Goal: Task Accomplishment & Management: Use online tool/utility

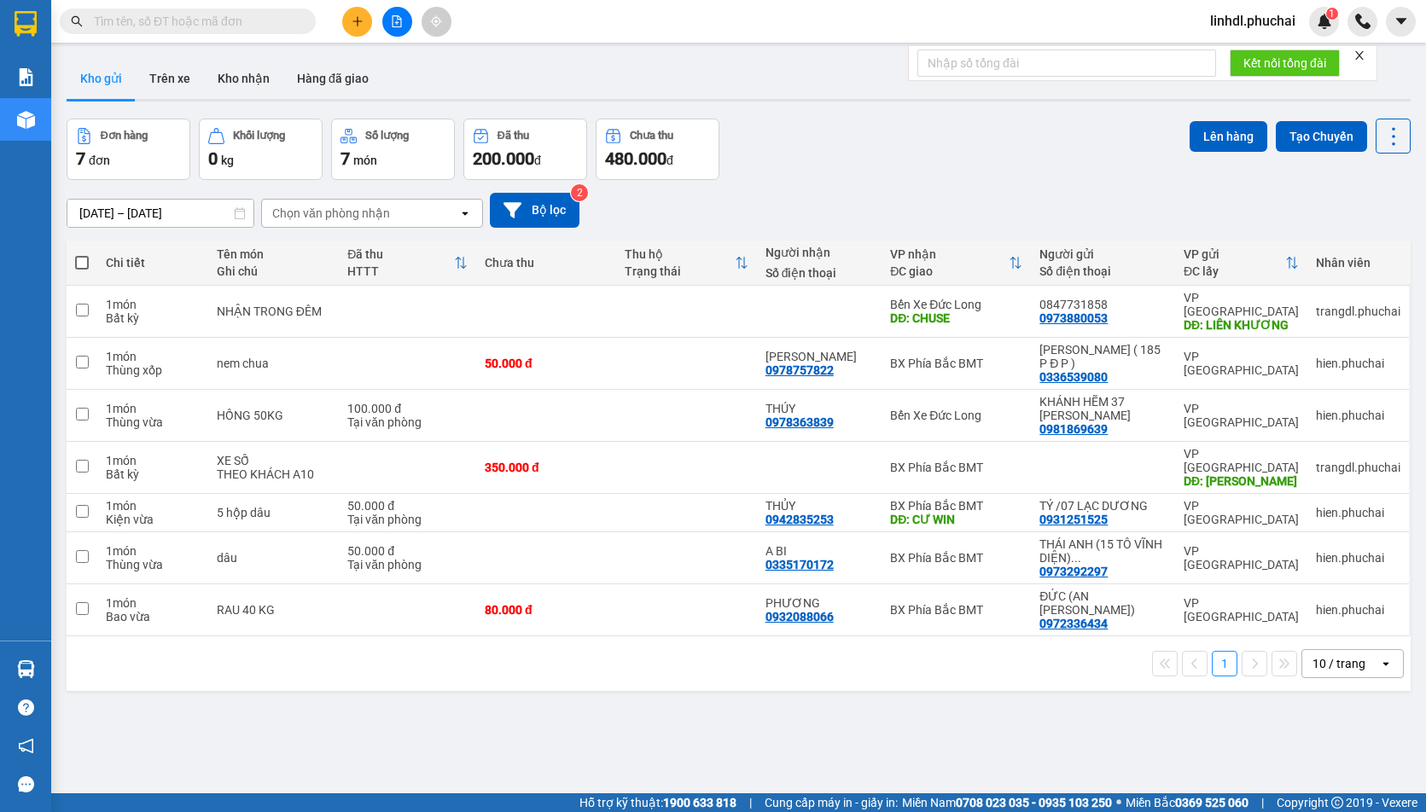
click at [398, 32] on button at bounding box center [397, 22] width 30 height 30
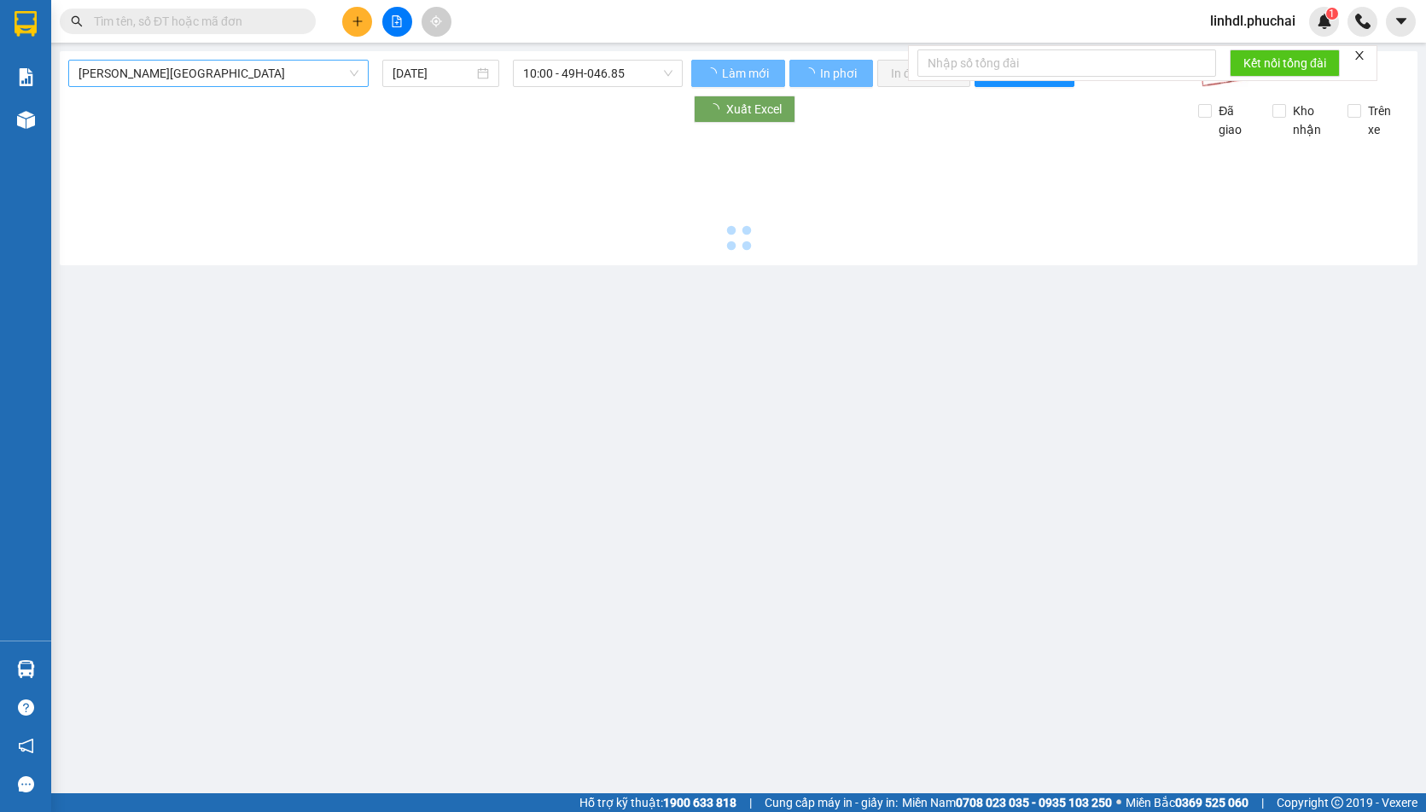
drag, startPoint x: 245, startPoint y: 76, endPoint x: 216, endPoint y: 87, distance: 31.1
click at [242, 76] on span "[PERSON_NAME][GEOGRAPHIC_DATA]" at bounding box center [218, 74] width 280 height 26
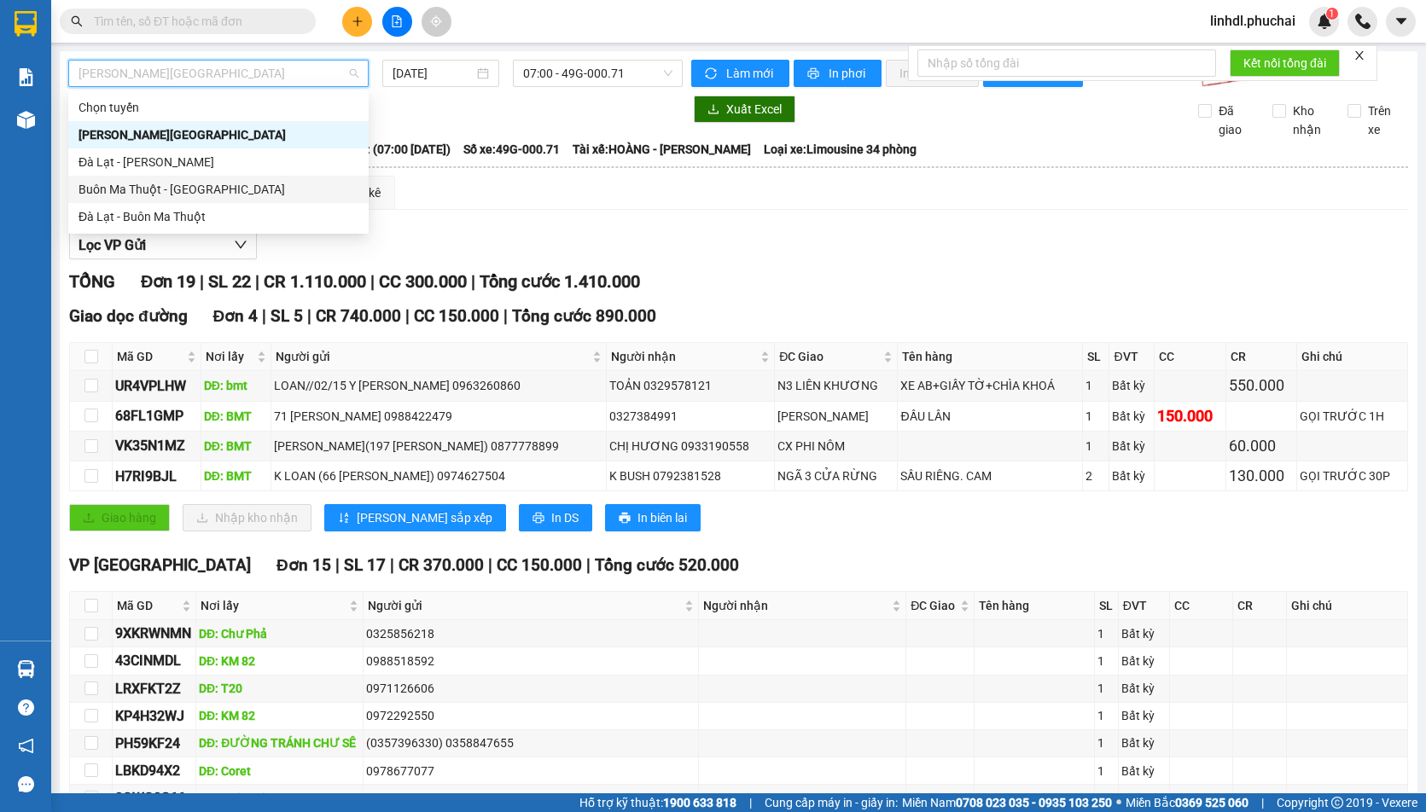
click at [119, 188] on div "Buôn Ma Thuột - [GEOGRAPHIC_DATA]" at bounding box center [218, 189] width 280 height 19
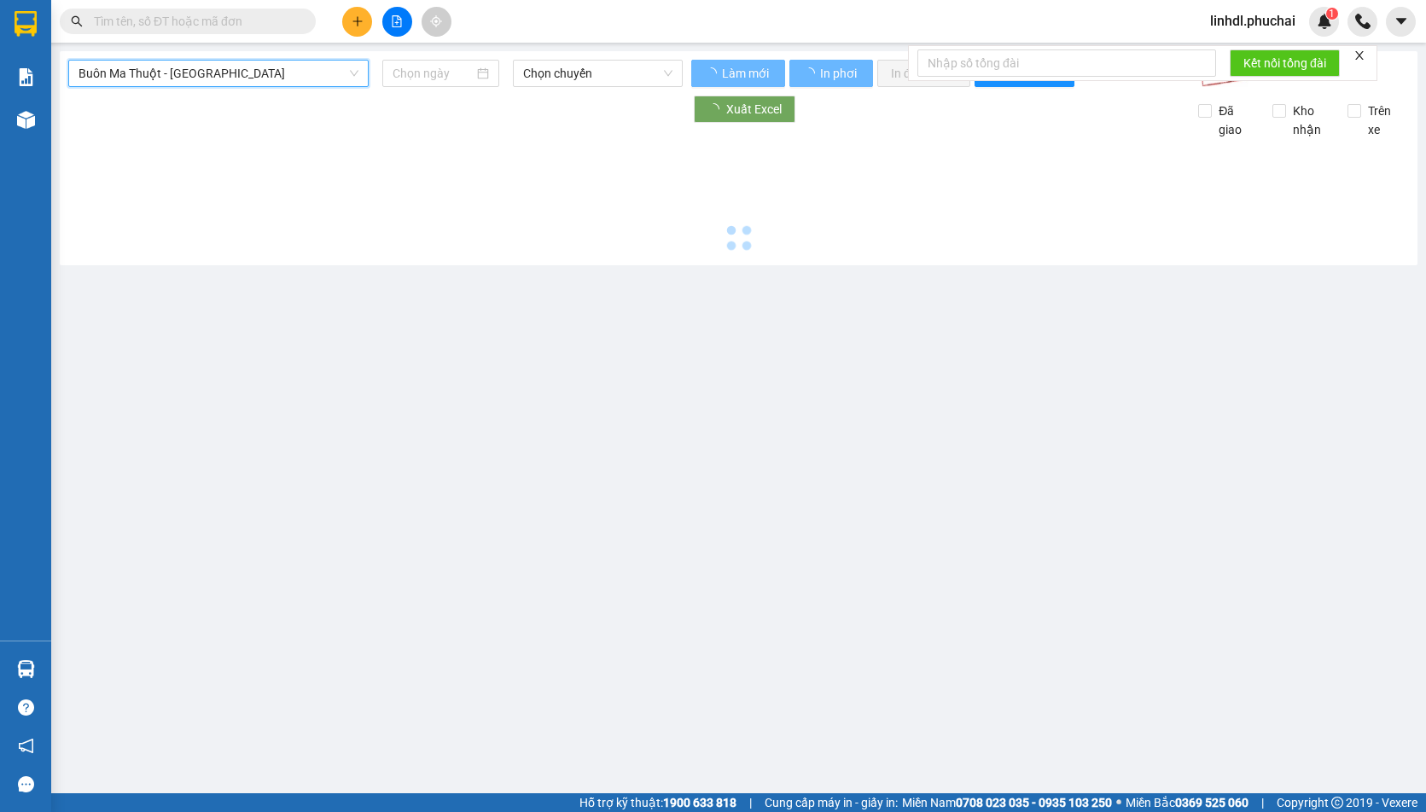
type input "[DATE]"
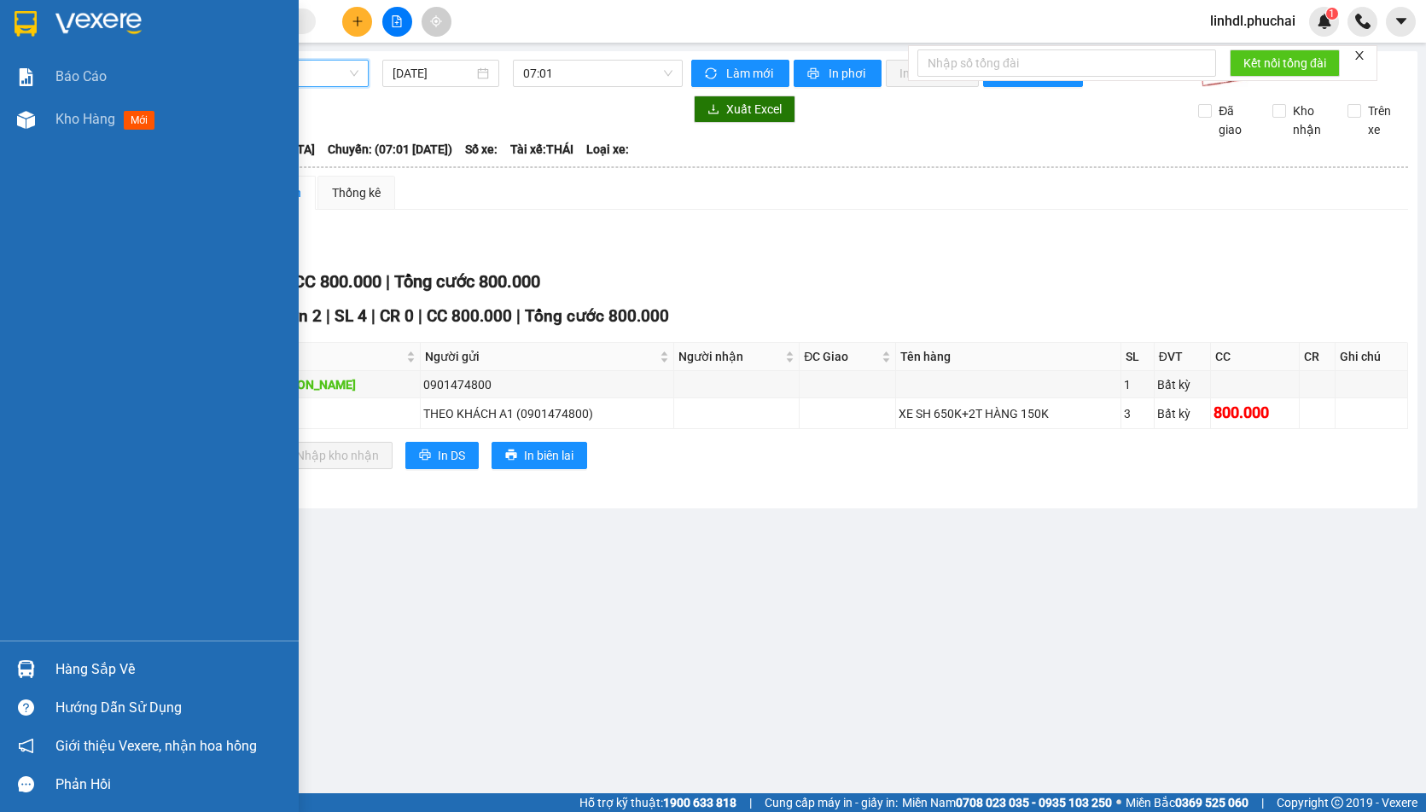
click at [37, 128] on div at bounding box center [26, 120] width 30 height 30
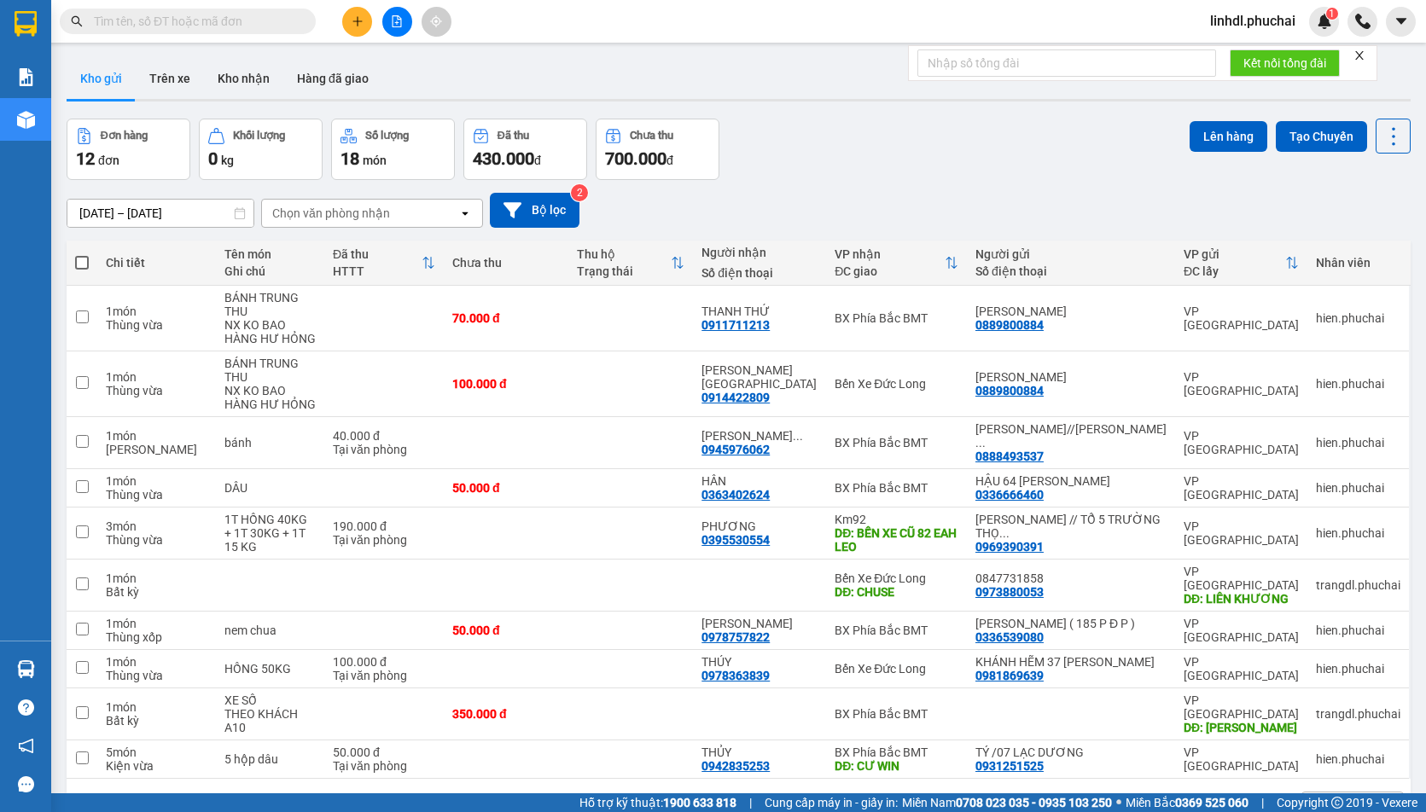
scroll to position [78, 0]
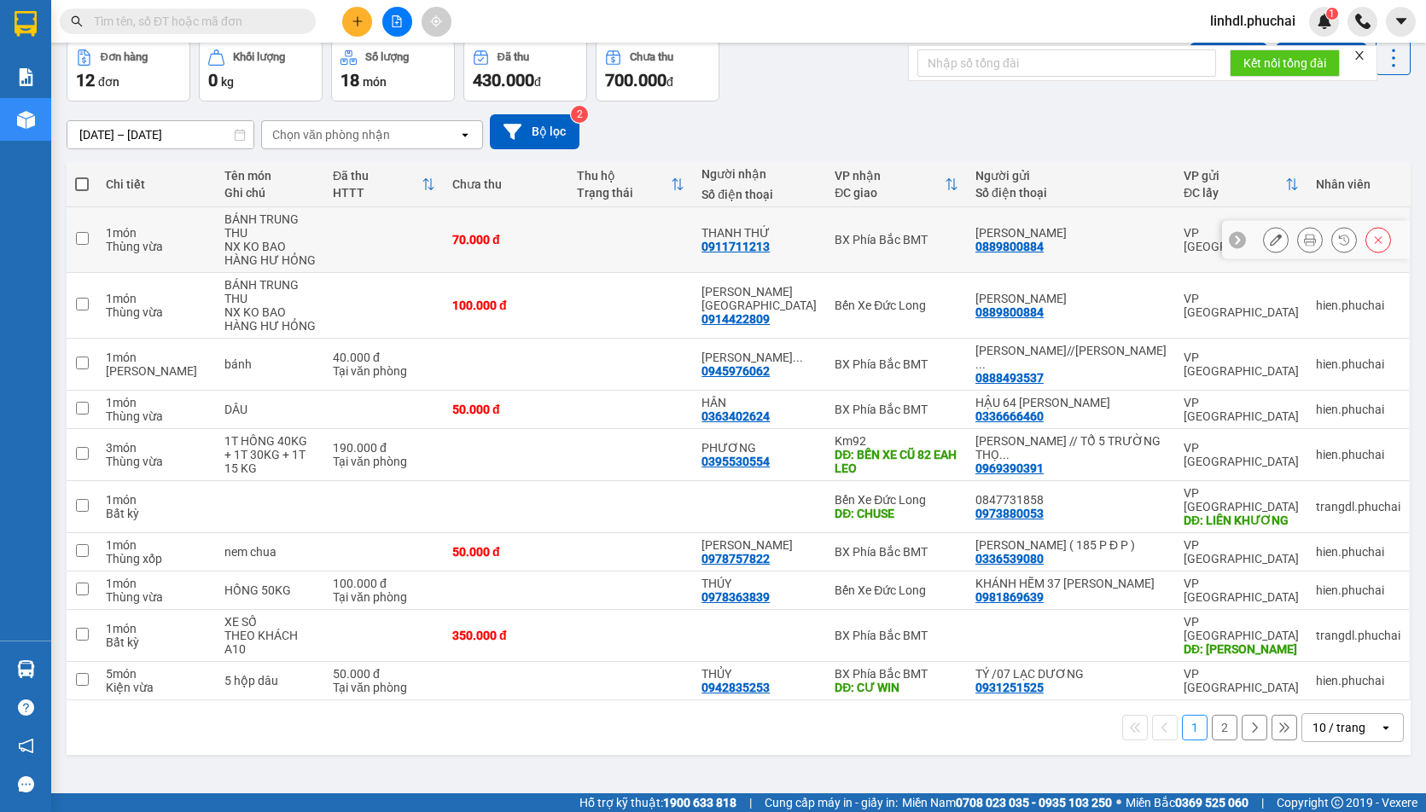
click at [444, 233] on td at bounding box center [383, 240] width 119 height 66
checkbox input "true"
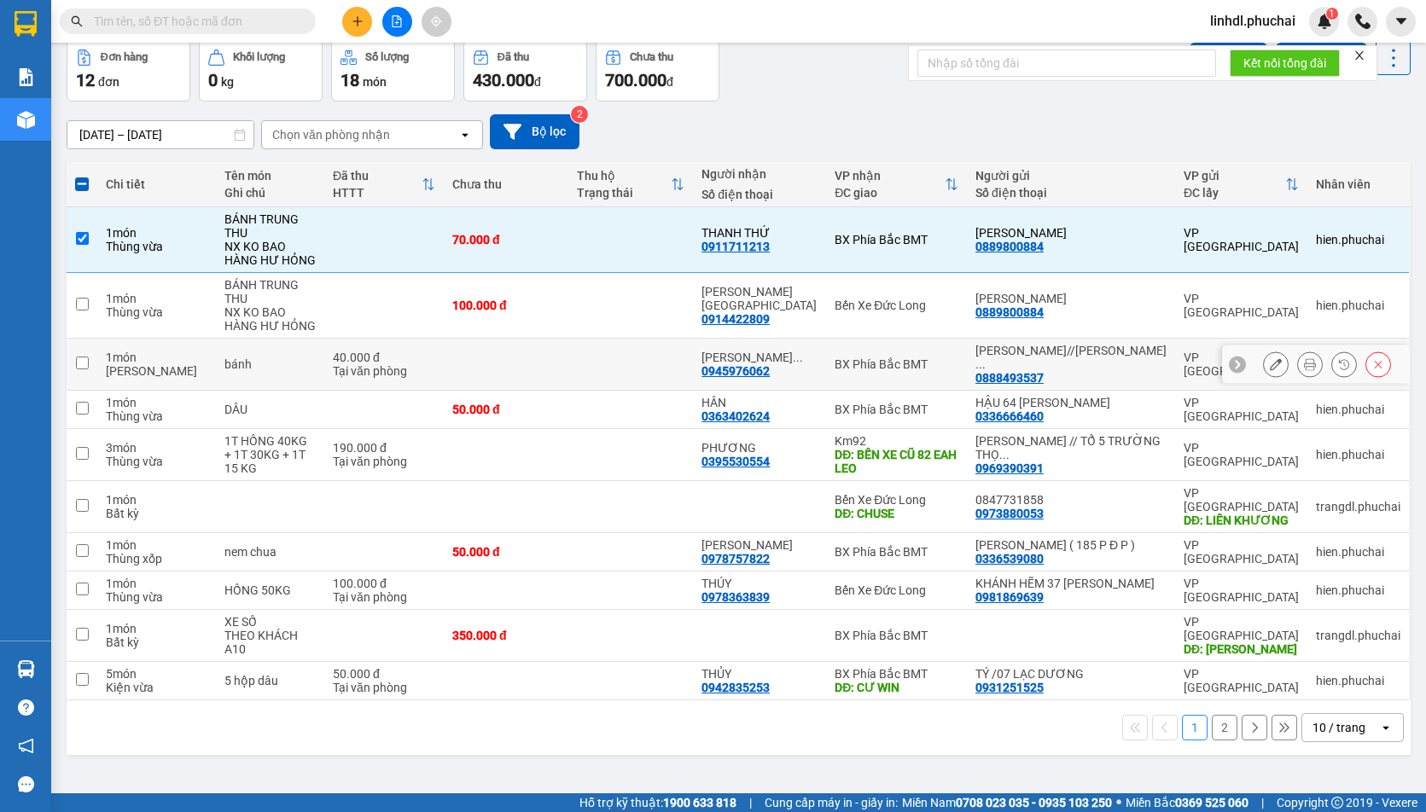
click at [491, 339] on td at bounding box center [506, 365] width 125 height 52
checkbox input "true"
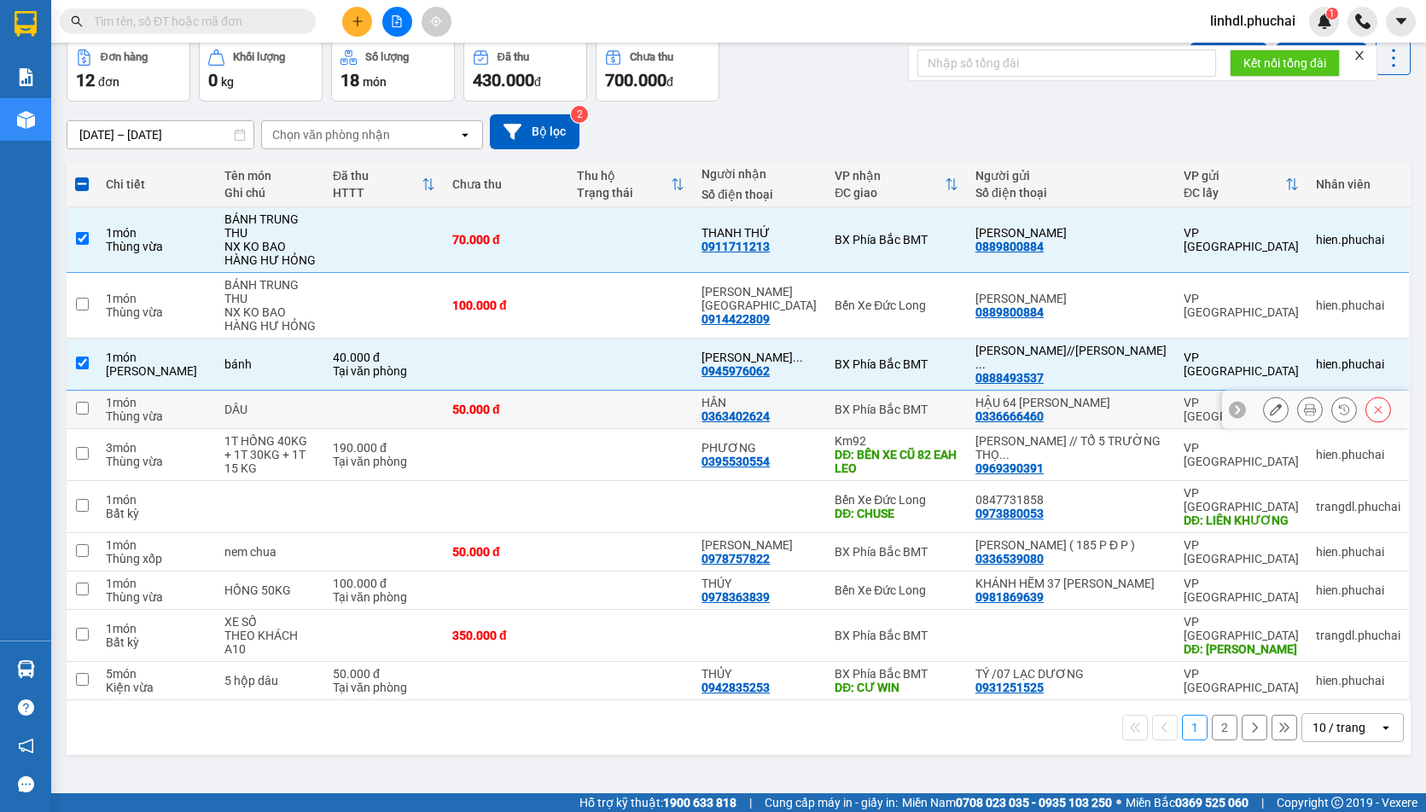
click at [496, 403] on div "50.000 đ" at bounding box center [506, 410] width 108 height 14
checkbox input "true"
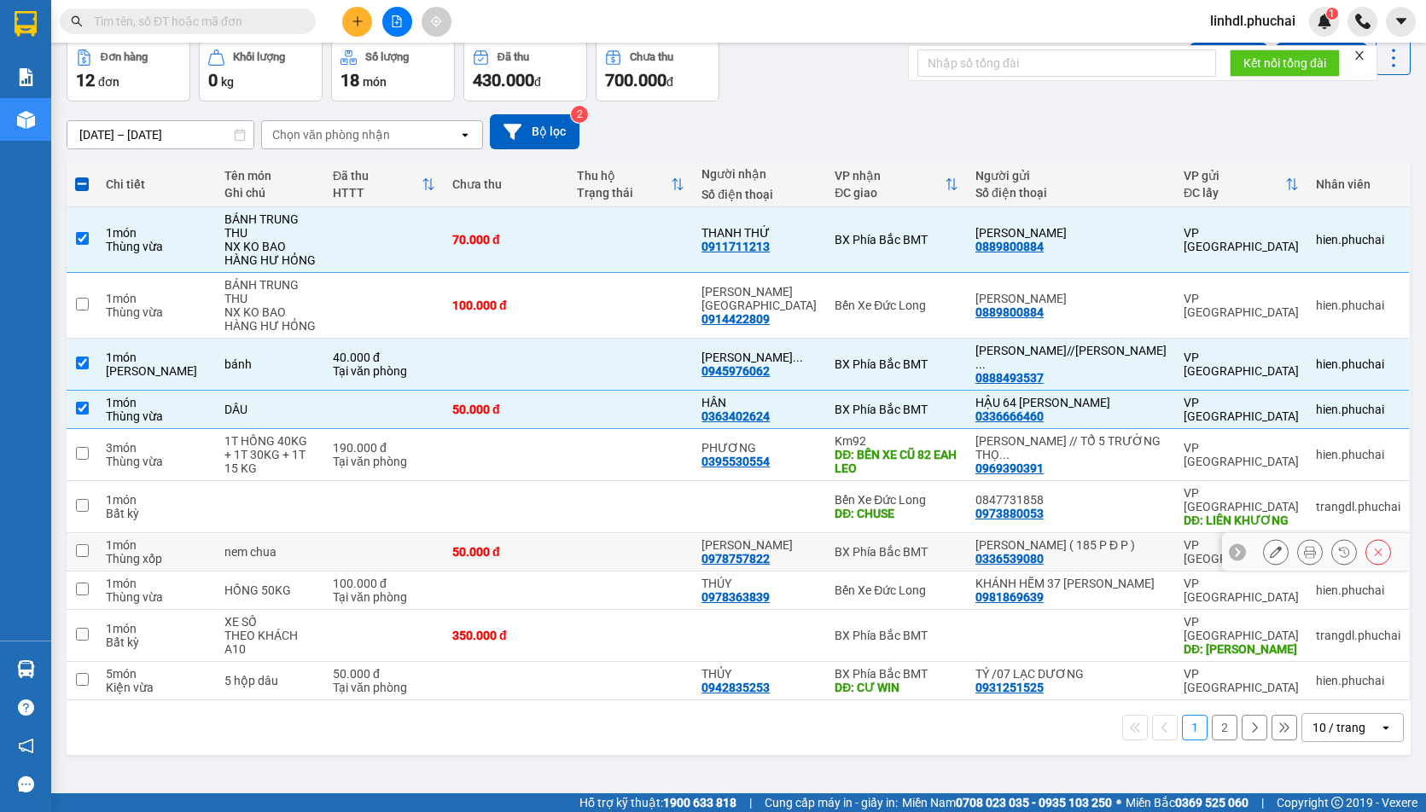
click at [444, 533] on td at bounding box center [383, 552] width 119 height 38
checkbox input "true"
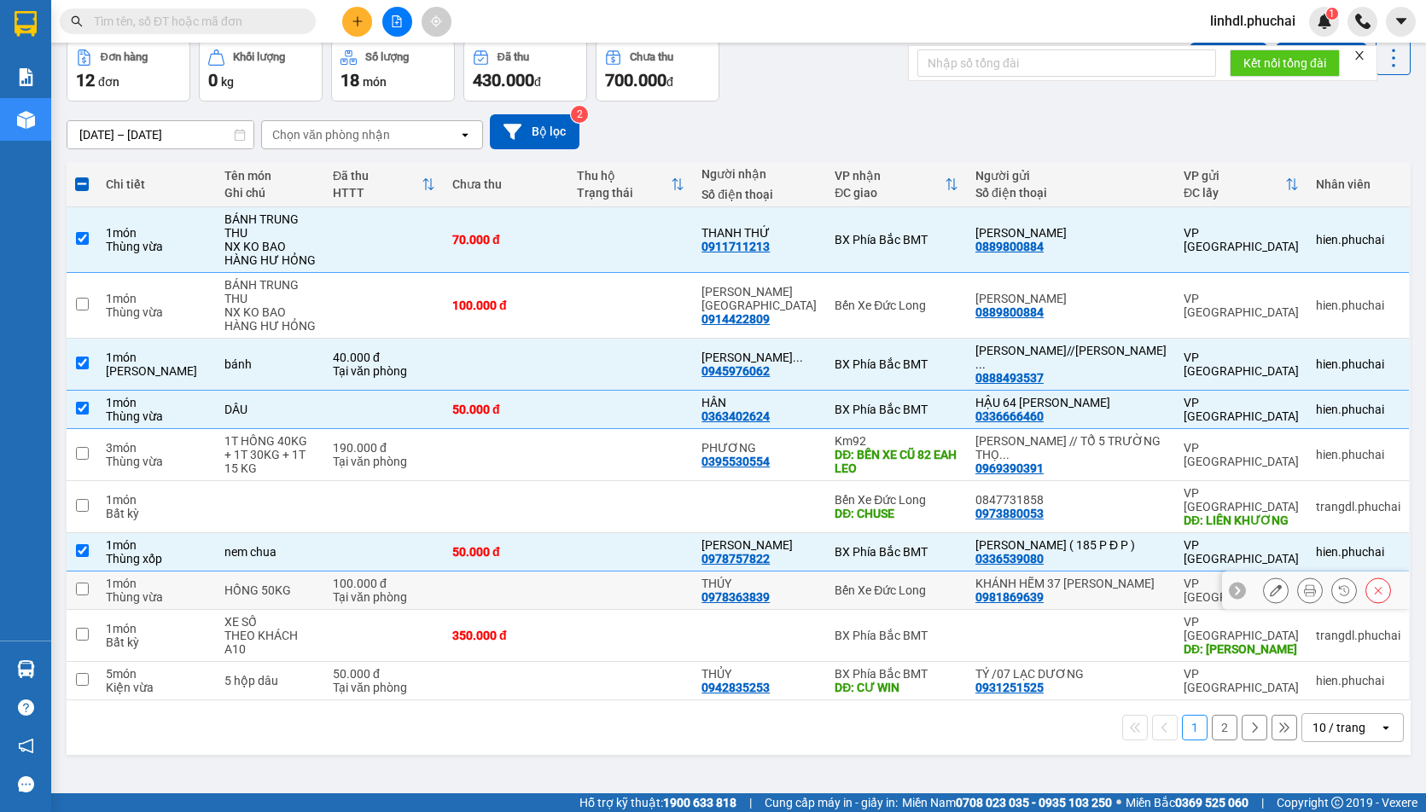
click at [480, 590] on td at bounding box center [506, 591] width 125 height 38
checkbox input "true"
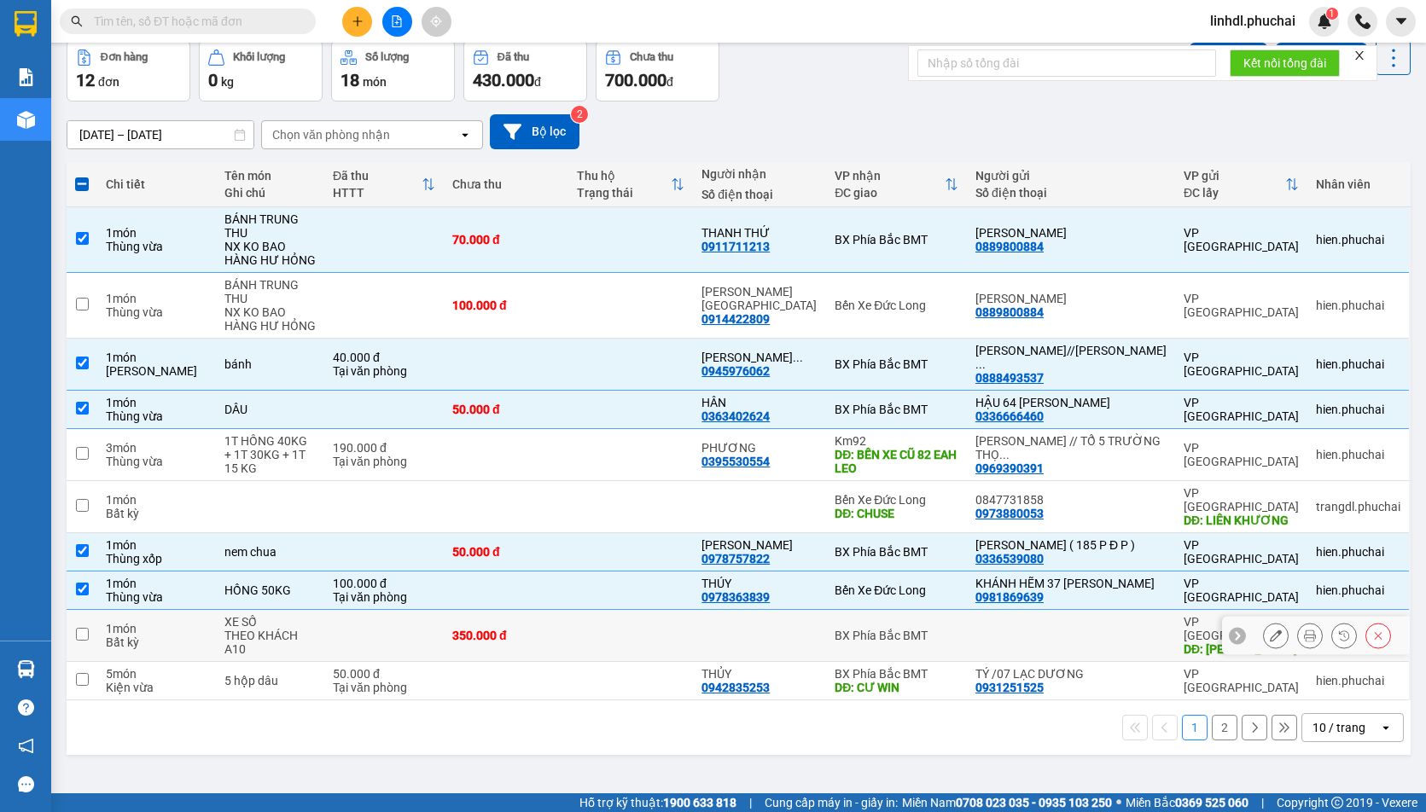
click at [444, 629] on td at bounding box center [383, 636] width 119 height 52
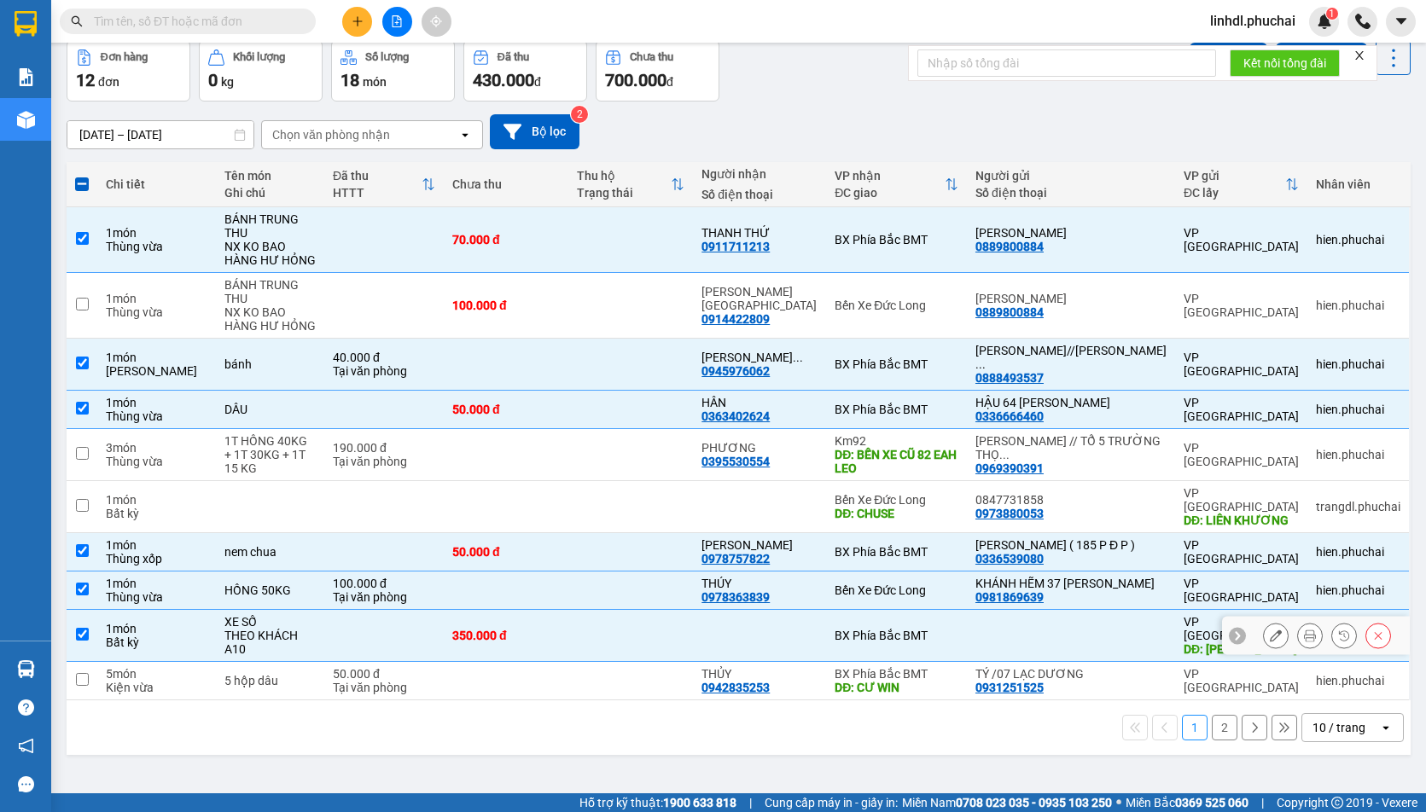
checkbox input "true"
click at [444, 577] on td "100.000 đ Tại văn phòng" at bounding box center [383, 591] width 119 height 38
checkbox input "false"
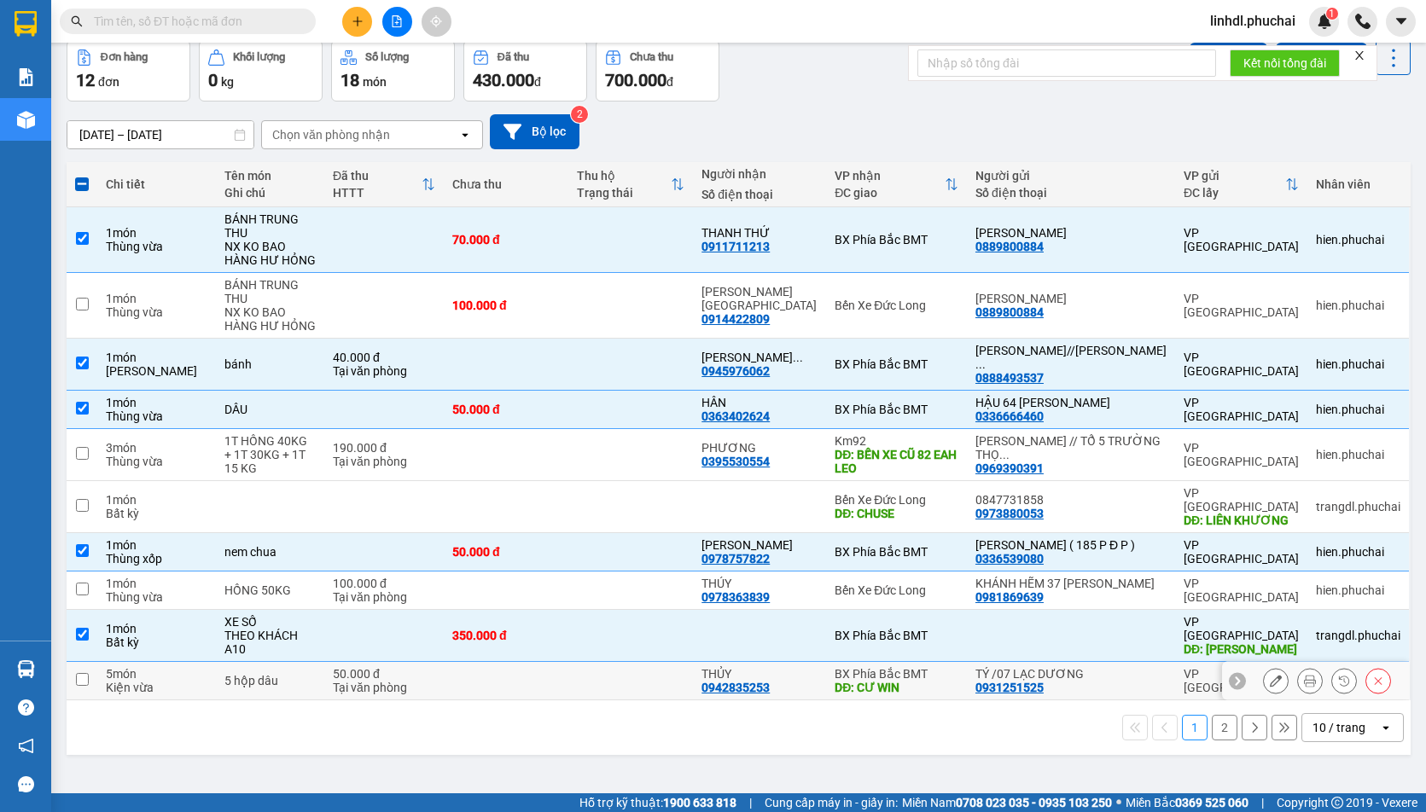
click at [434, 681] on div "Tại văn phòng" at bounding box center [384, 688] width 102 height 14
checkbox input "true"
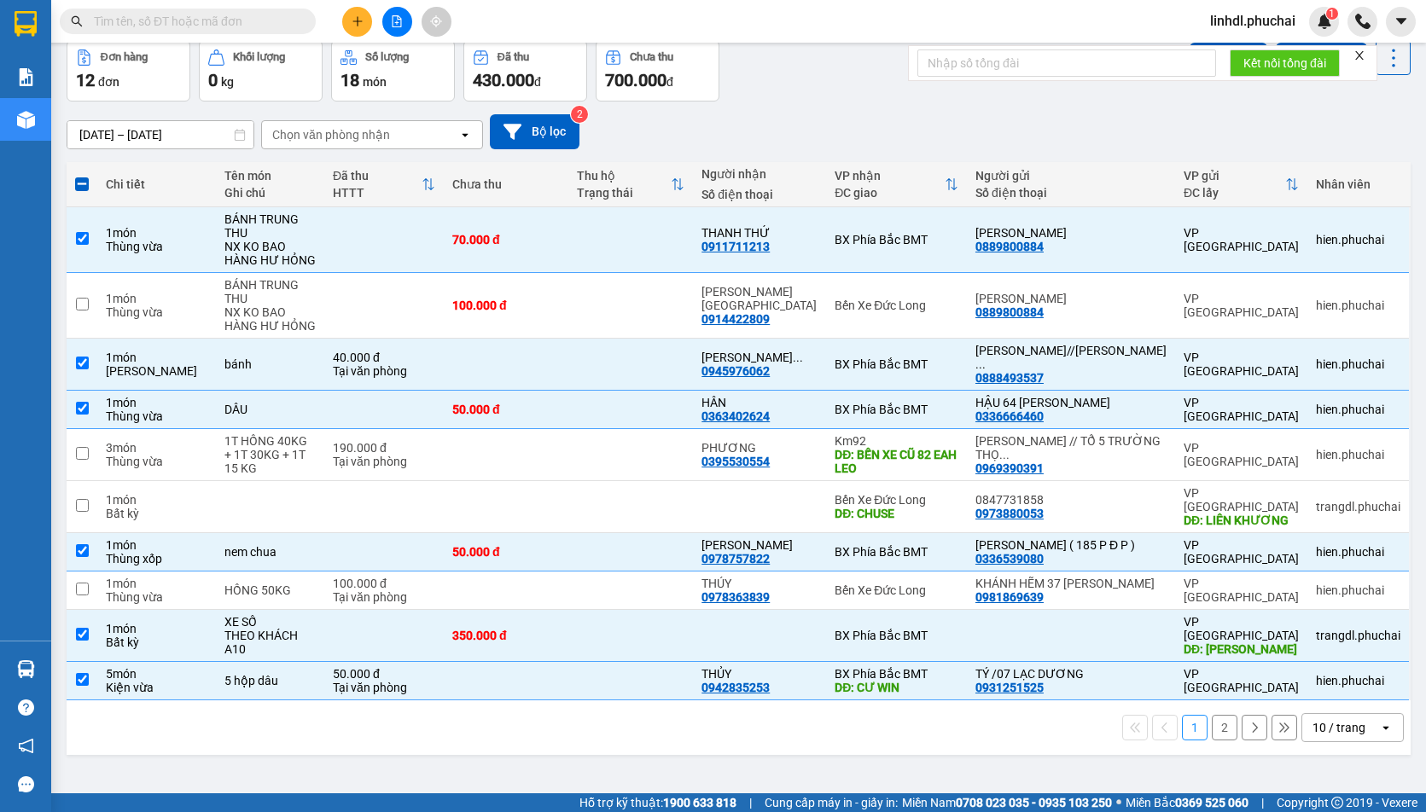
scroll to position [0, 0]
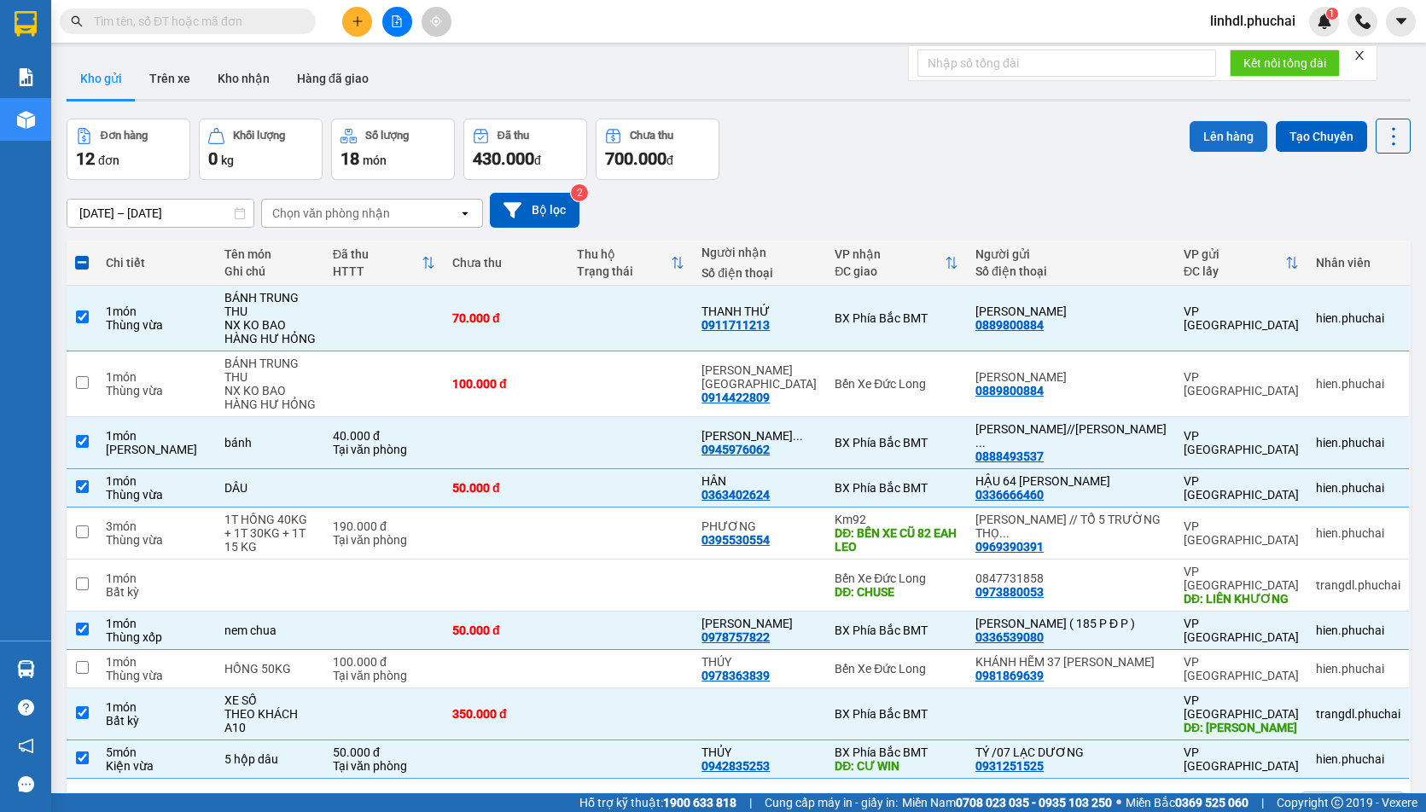
click at [1223, 142] on button "Lên hàng" at bounding box center [1228, 136] width 78 height 31
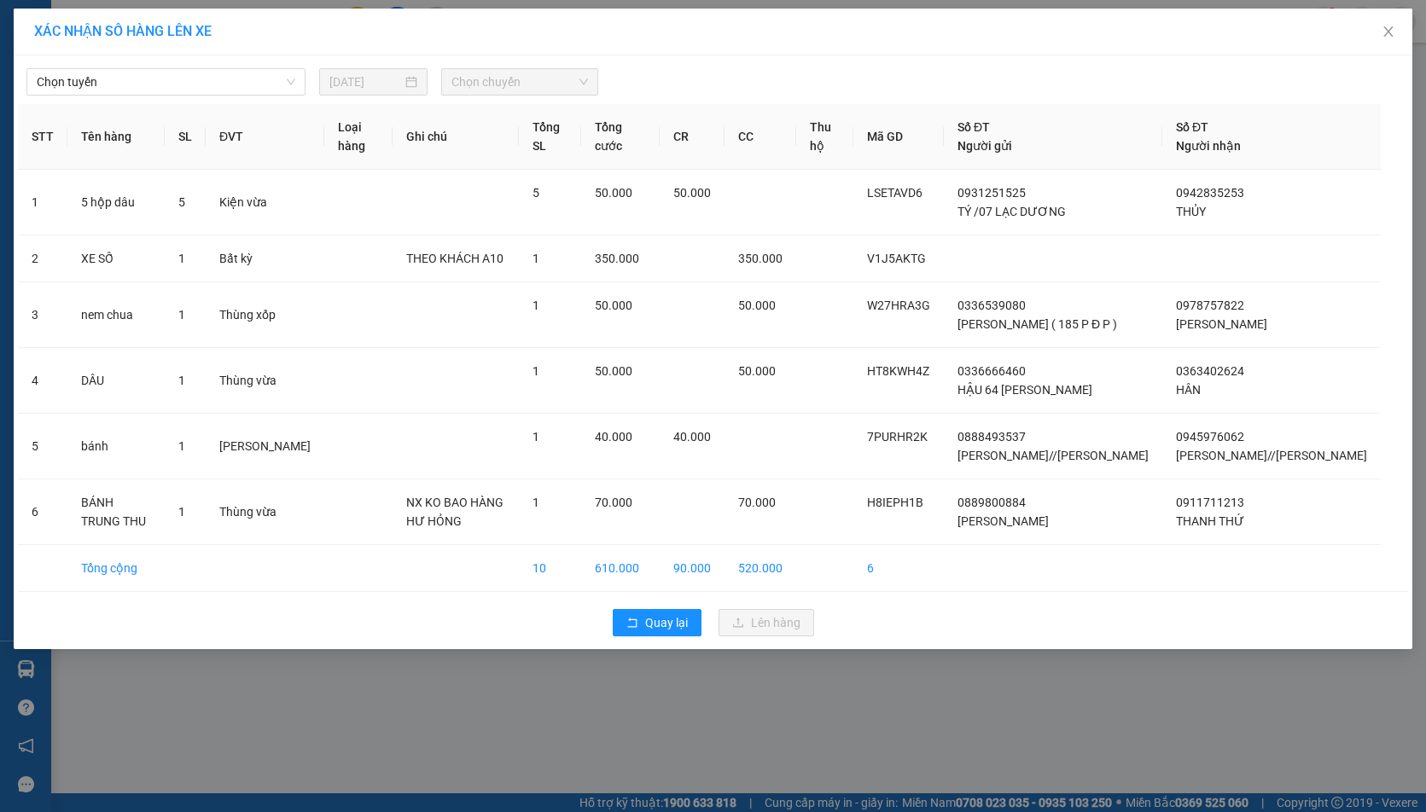
drag, startPoint x: 177, startPoint y: 77, endPoint x: 130, endPoint y: 98, distance: 52.3
click at [175, 77] on span "Chọn tuyến" at bounding box center [166, 82] width 259 height 26
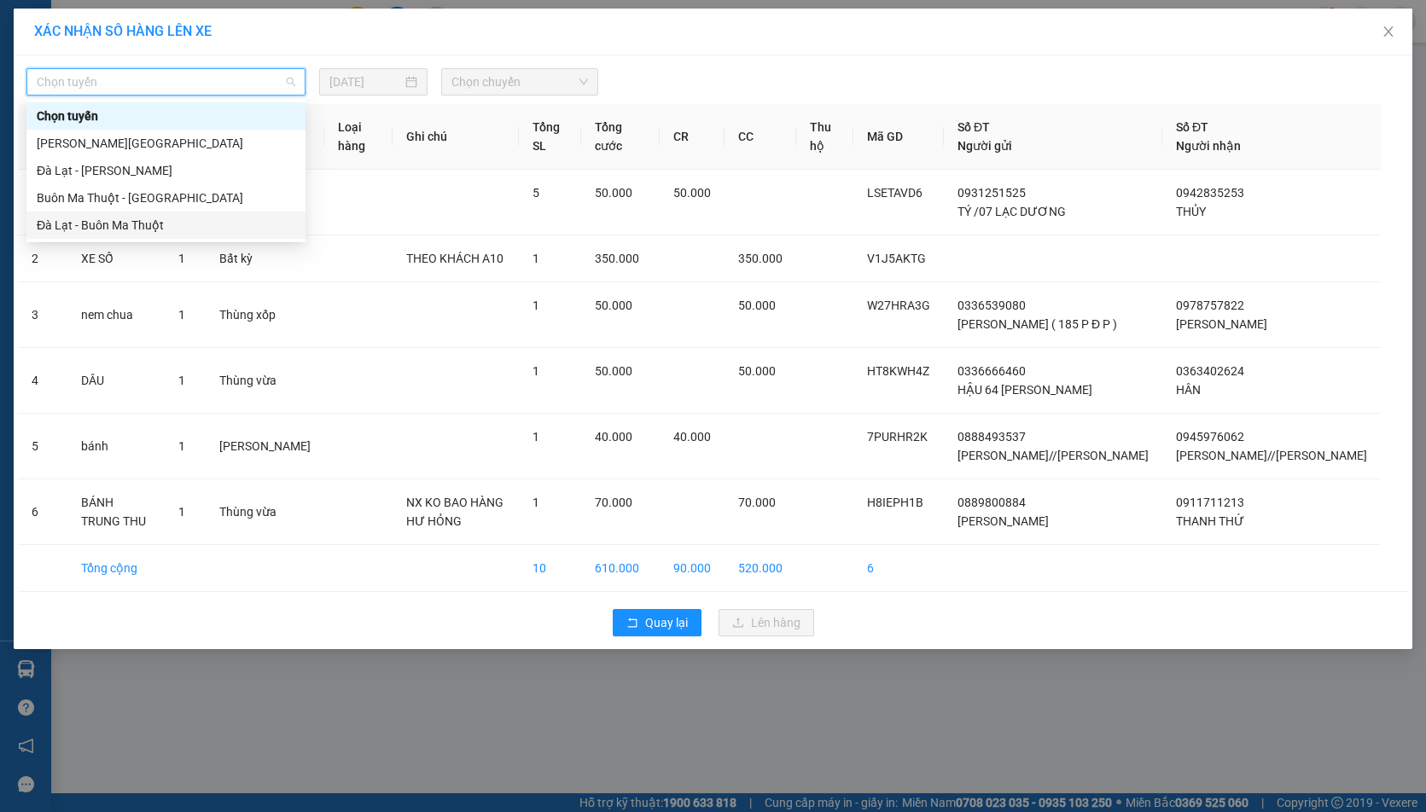
click at [91, 225] on div "Đà Lạt - Buôn Ma Thuột" at bounding box center [166, 225] width 259 height 19
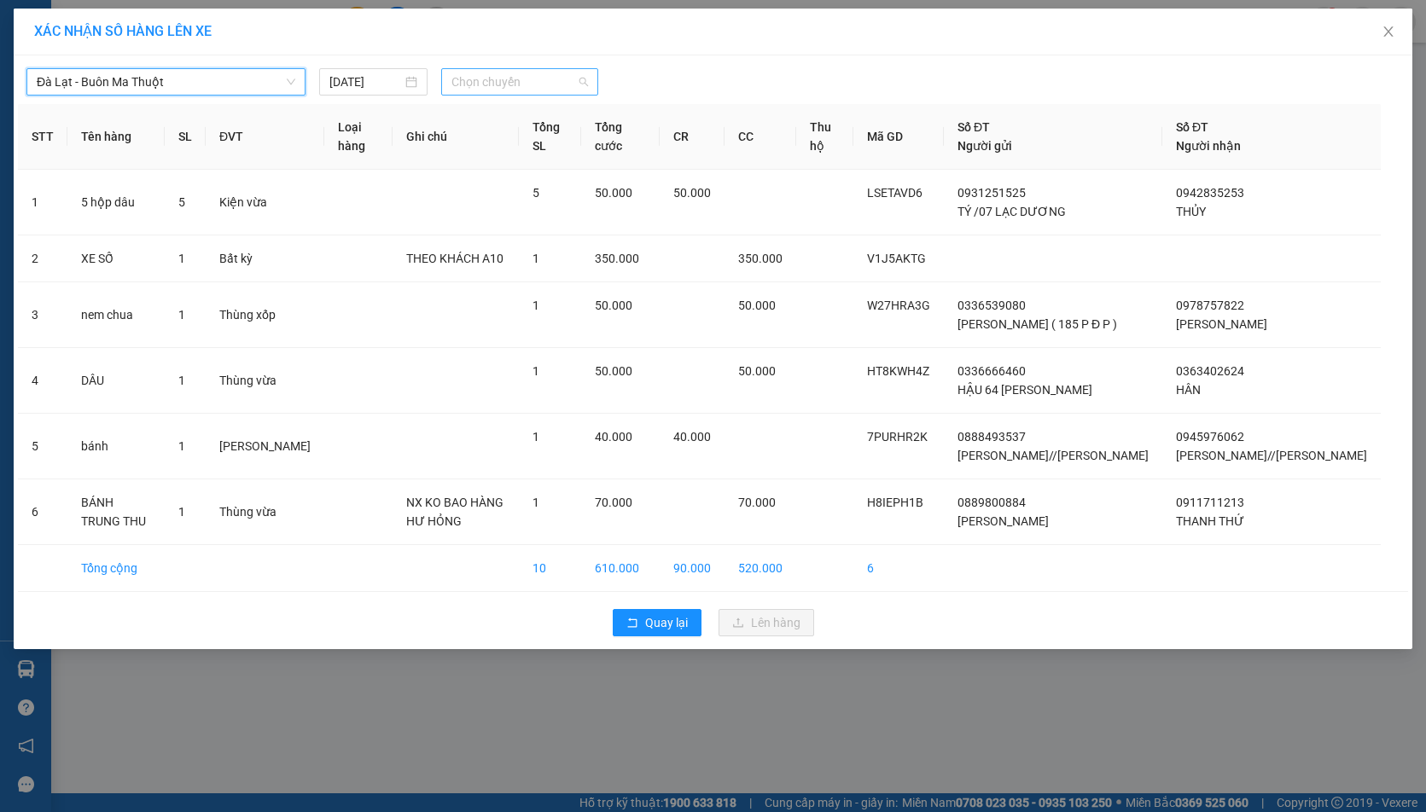
click at [494, 75] on span "Chọn chuyến" at bounding box center [519, 82] width 137 height 26
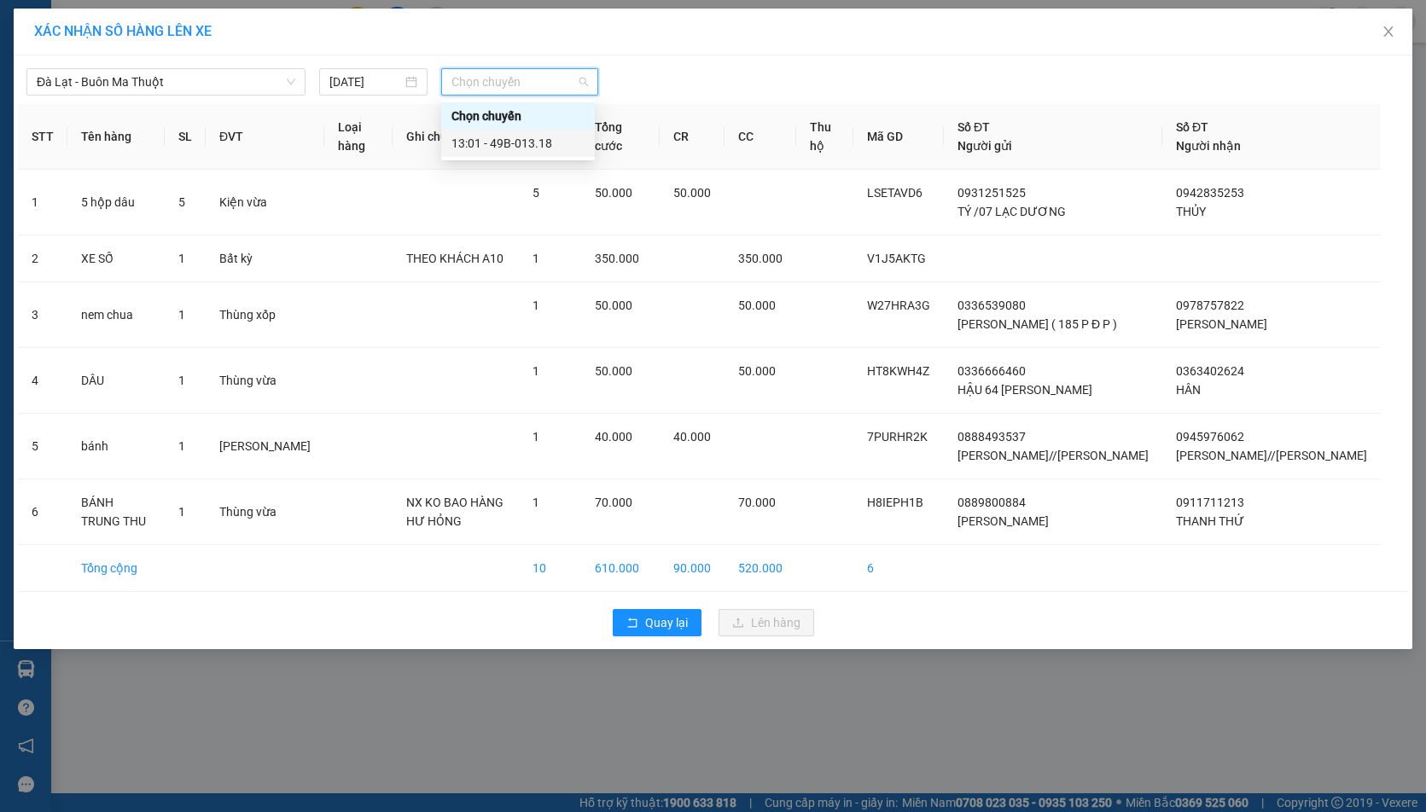
click at [560, 148] on div "13:01 - 49B-013.18" at bounding box center [517, 143] width 133 height 19
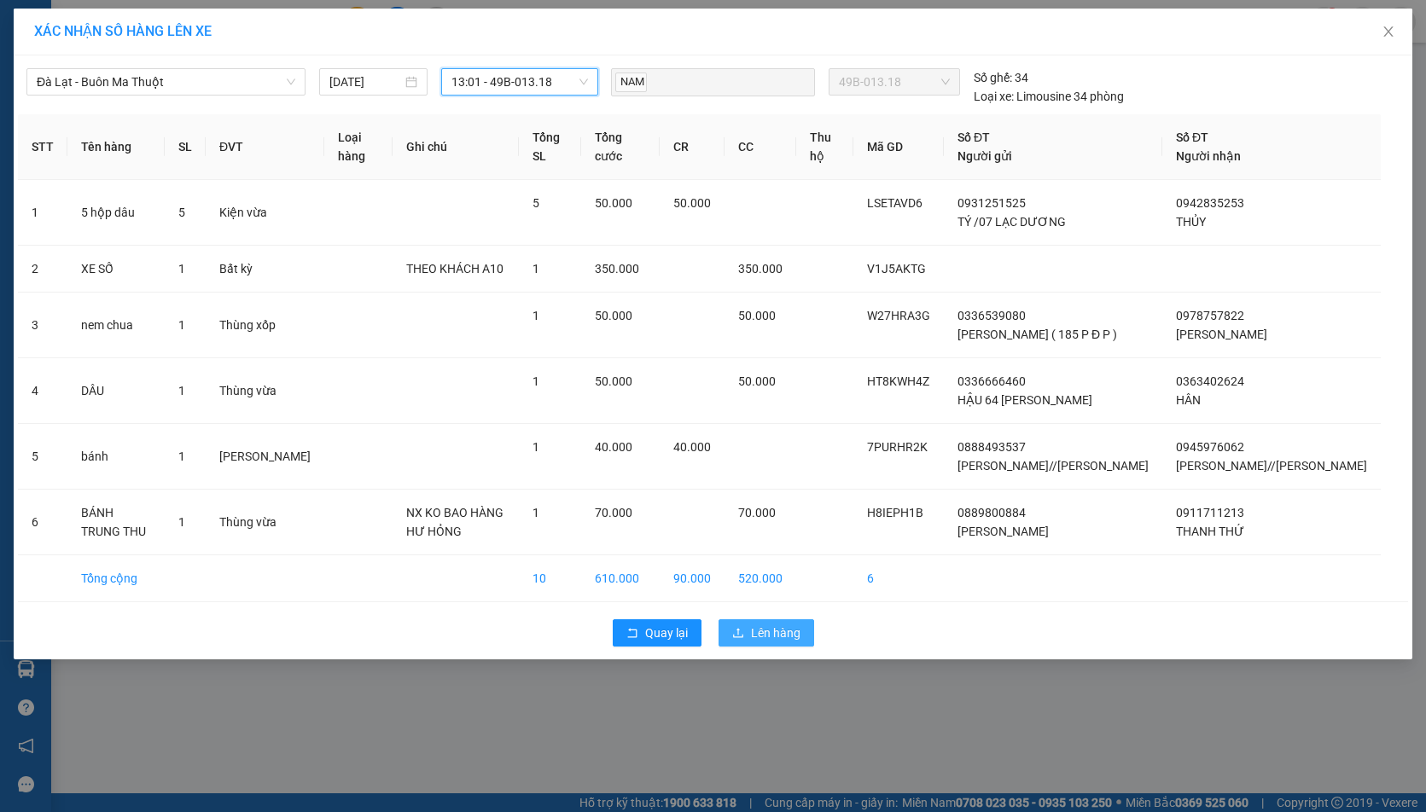
click at [771, 642] on span "Lên hàng" at bounding box center [775, 633] width 49 height 19
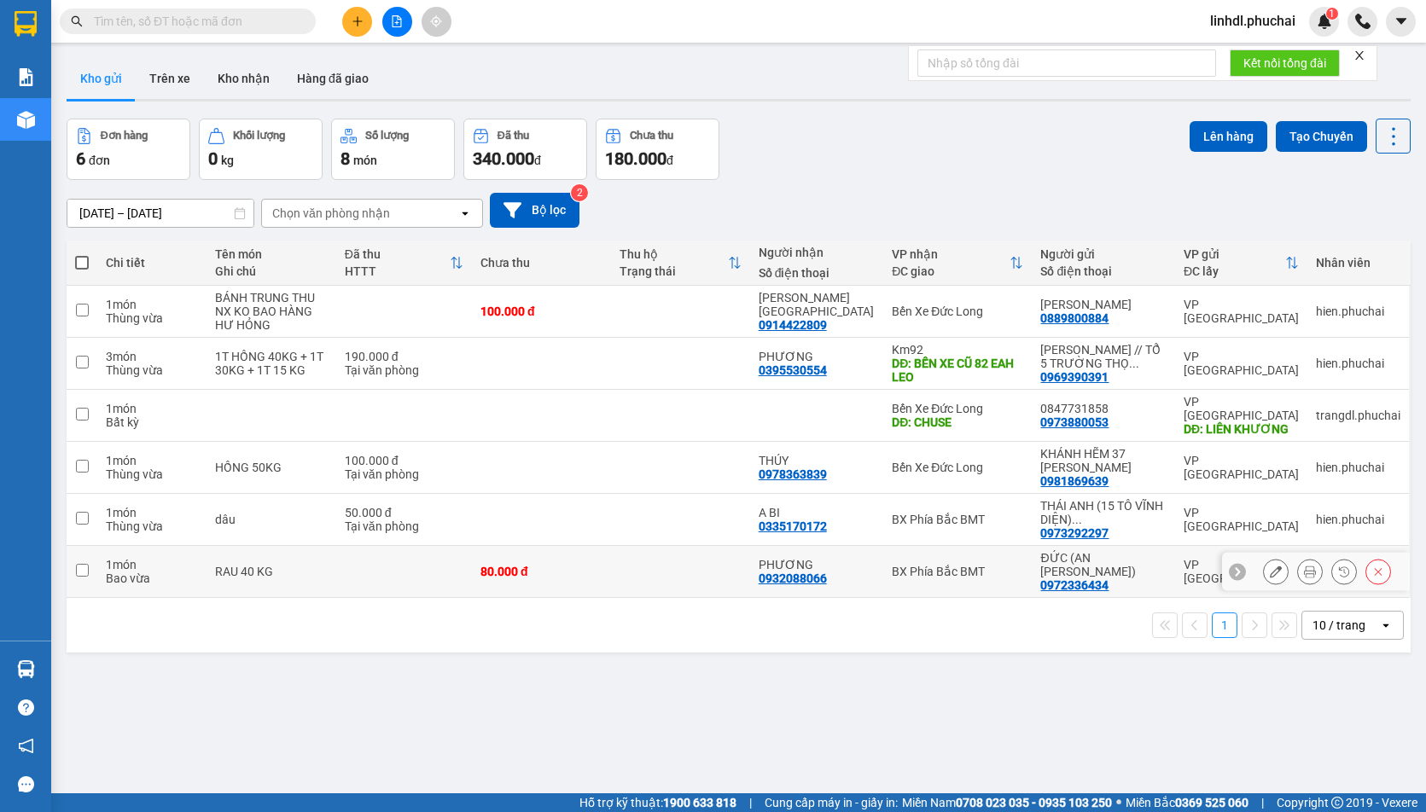
click at [457, 551] on td at bounding box center [404, 572] width 136 height 52
checkbox input "true"
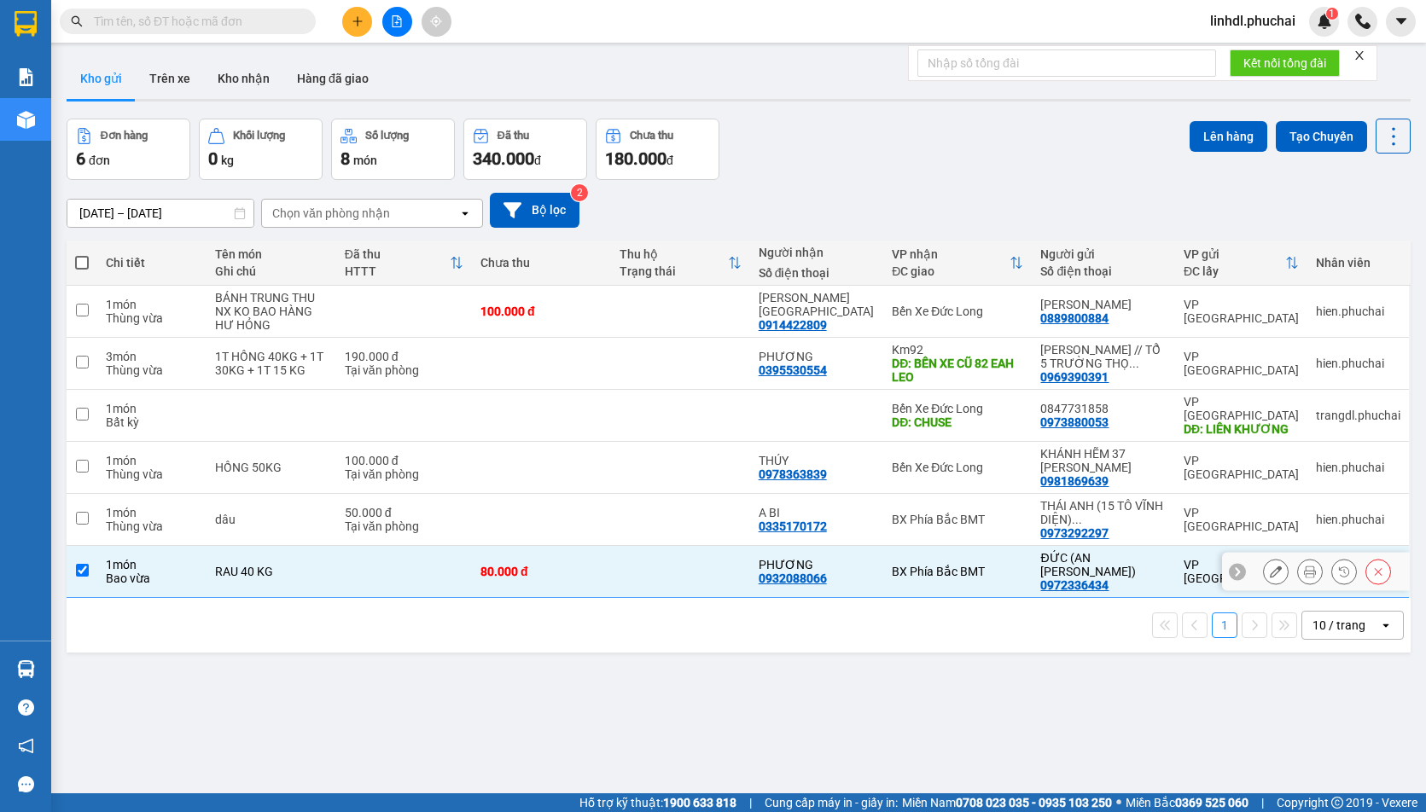
click at [463, 520] on div "Tại văn phòng" at bounding box center [404, 527] width 119 height 14
checkbox input "true"
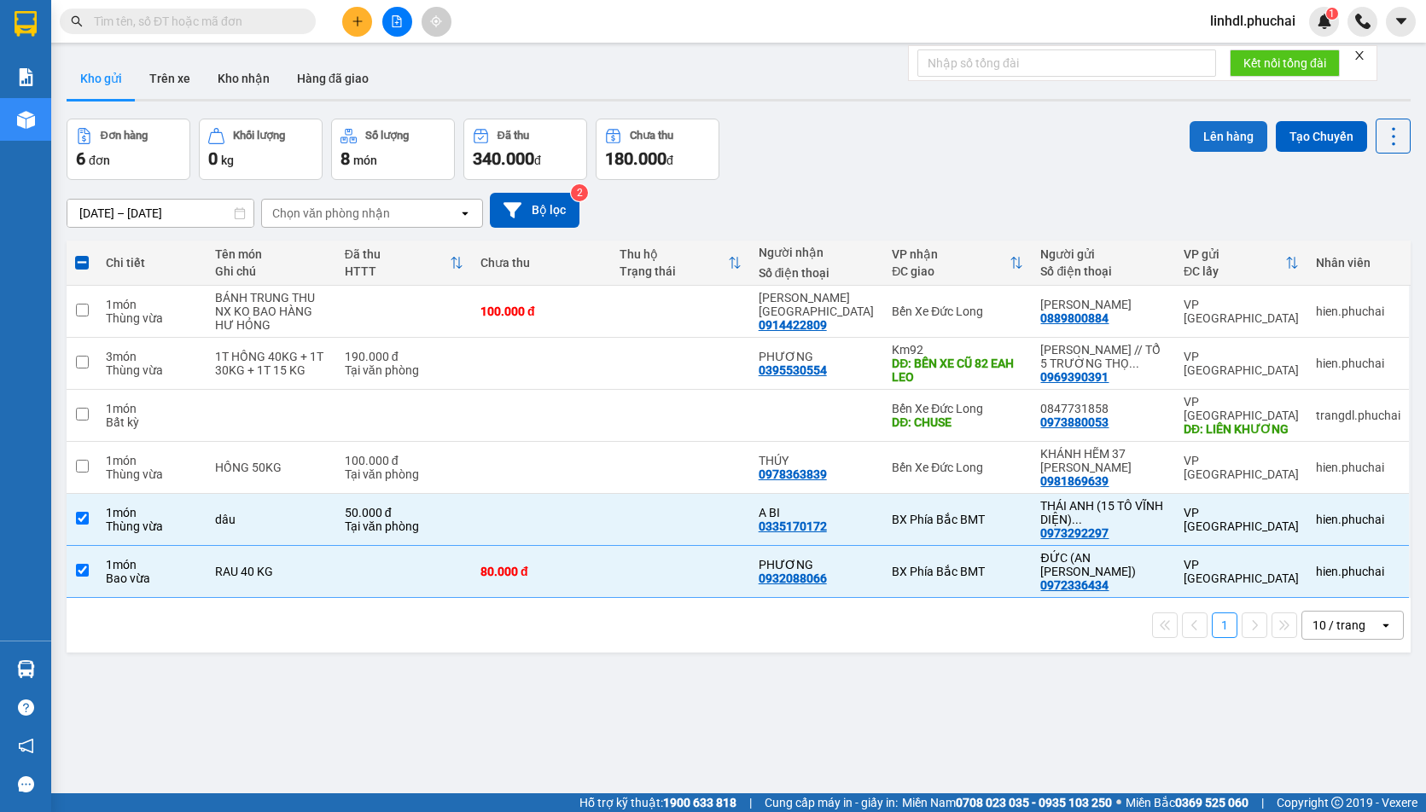
click at [1201, 131] on button "Lên hàng" at bounding box center [1228, 136] width 78 height 31
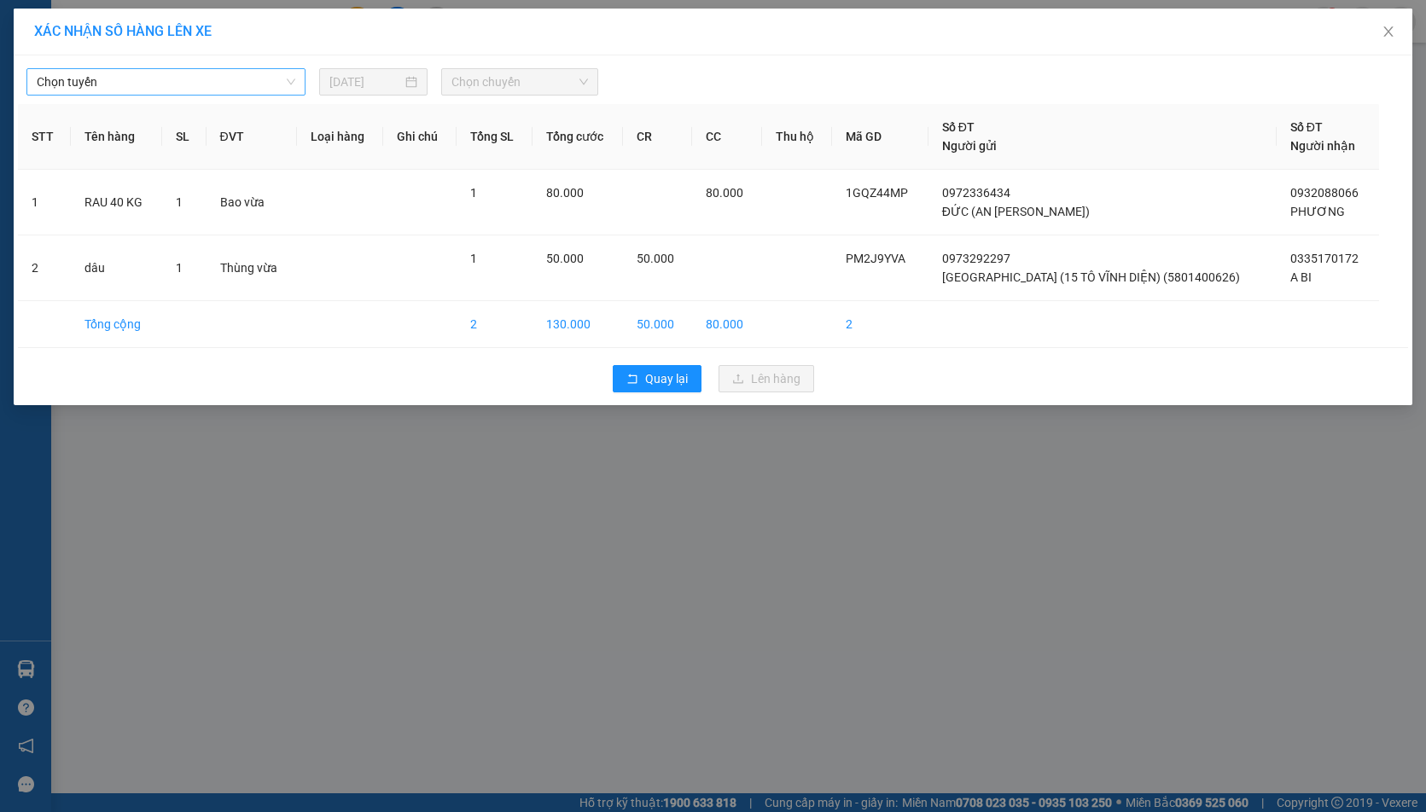
drag, startPoint x: 101, startPoint y: 84, endPoint x: 98, endPoint y: 93, distance: 9.7
click at [102, 84] on span "Chọn tuyến" at bounding box center [166, 82] width 259 height 26
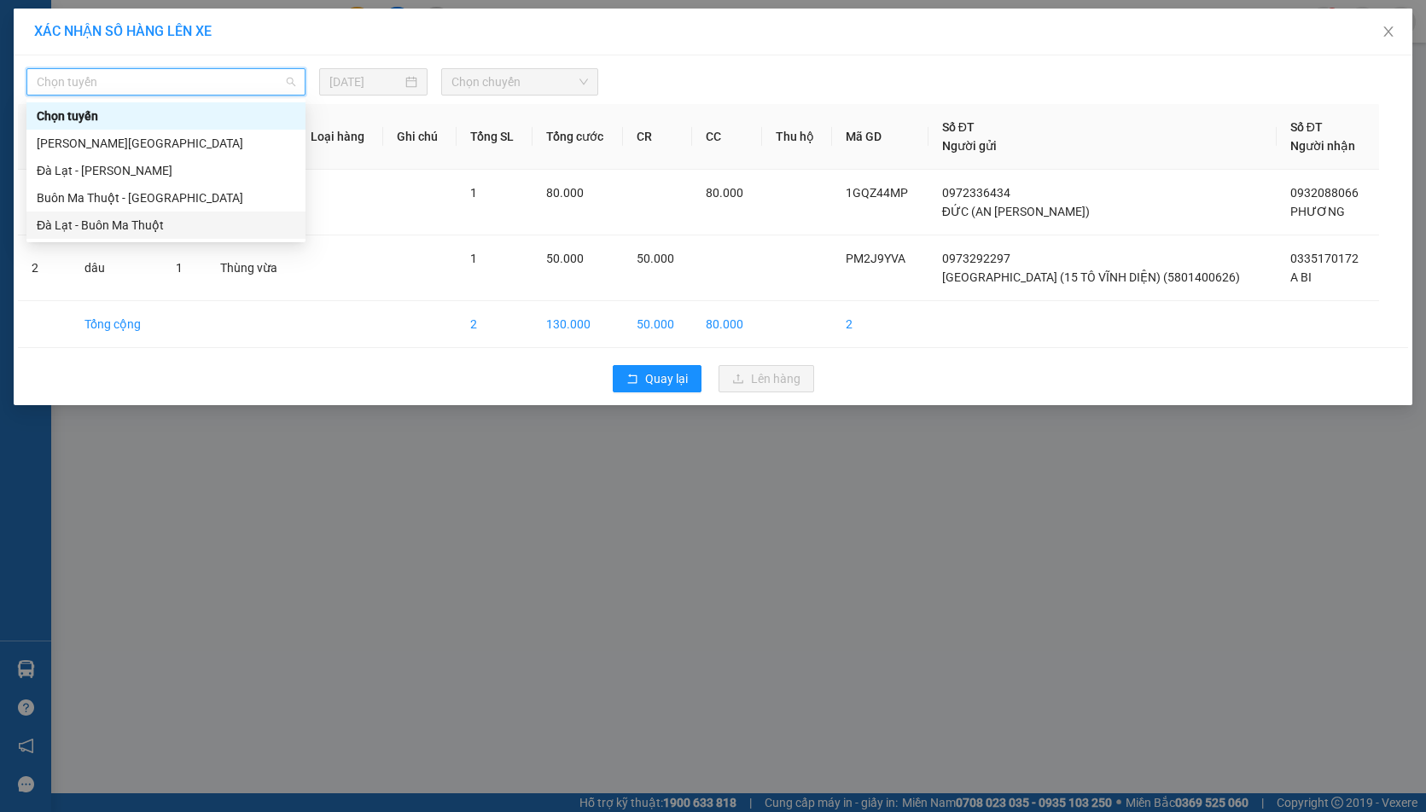
click at [83, 222] on div "Đà Lạt - Buôn Ma Thuột" at bounding box center [166, 225] width 259 height 19
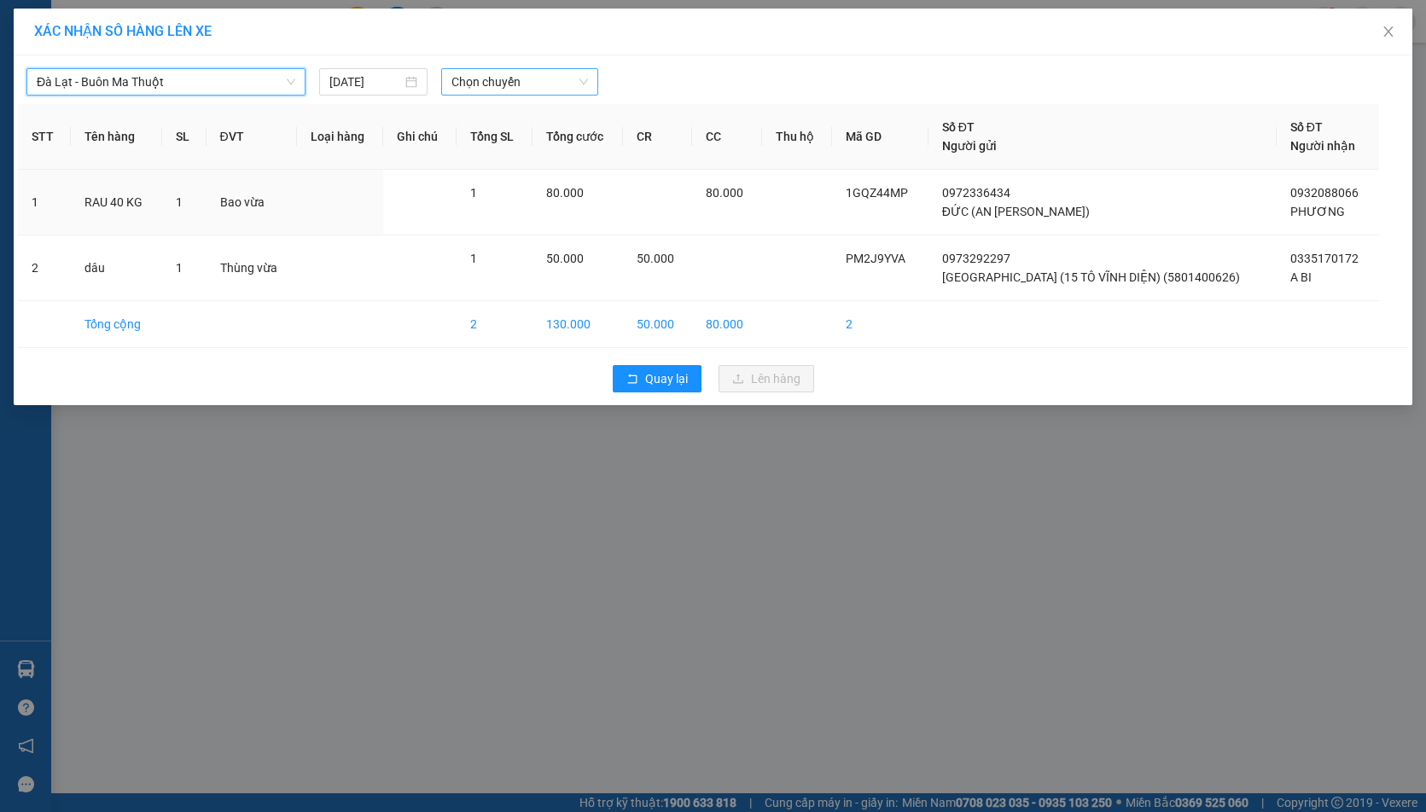
click at [495, 79] on span "Chọn chuyến" at bounding box center [519, 82] width 137 height 26
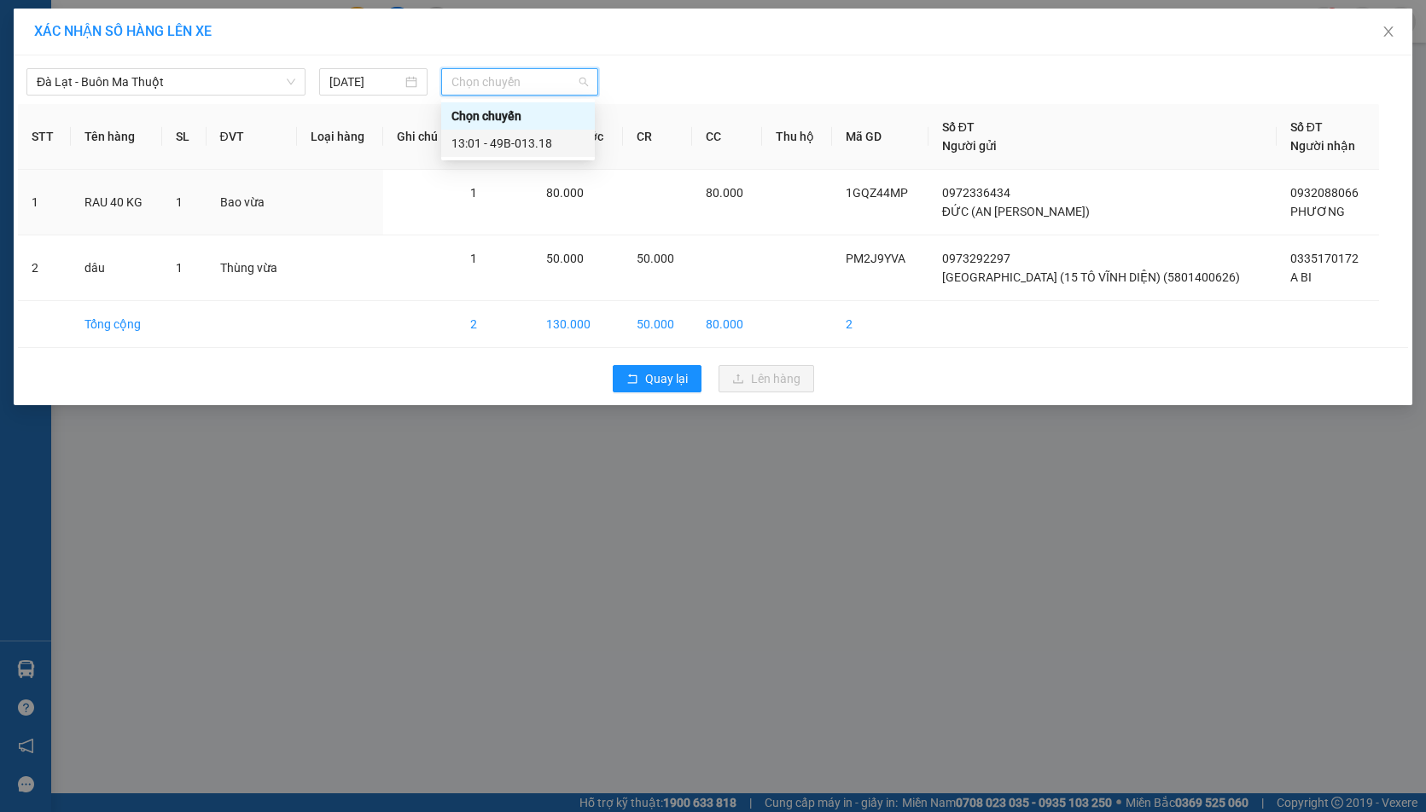
drag, startPoint x: 551, startPoint y: 146, endPoint x: 561, endPoint y: 144, distance: 10.4
click at [552, 145] on div "13:01 - 49B-013.18" at bounding box center [517, 143] width 133 height 19
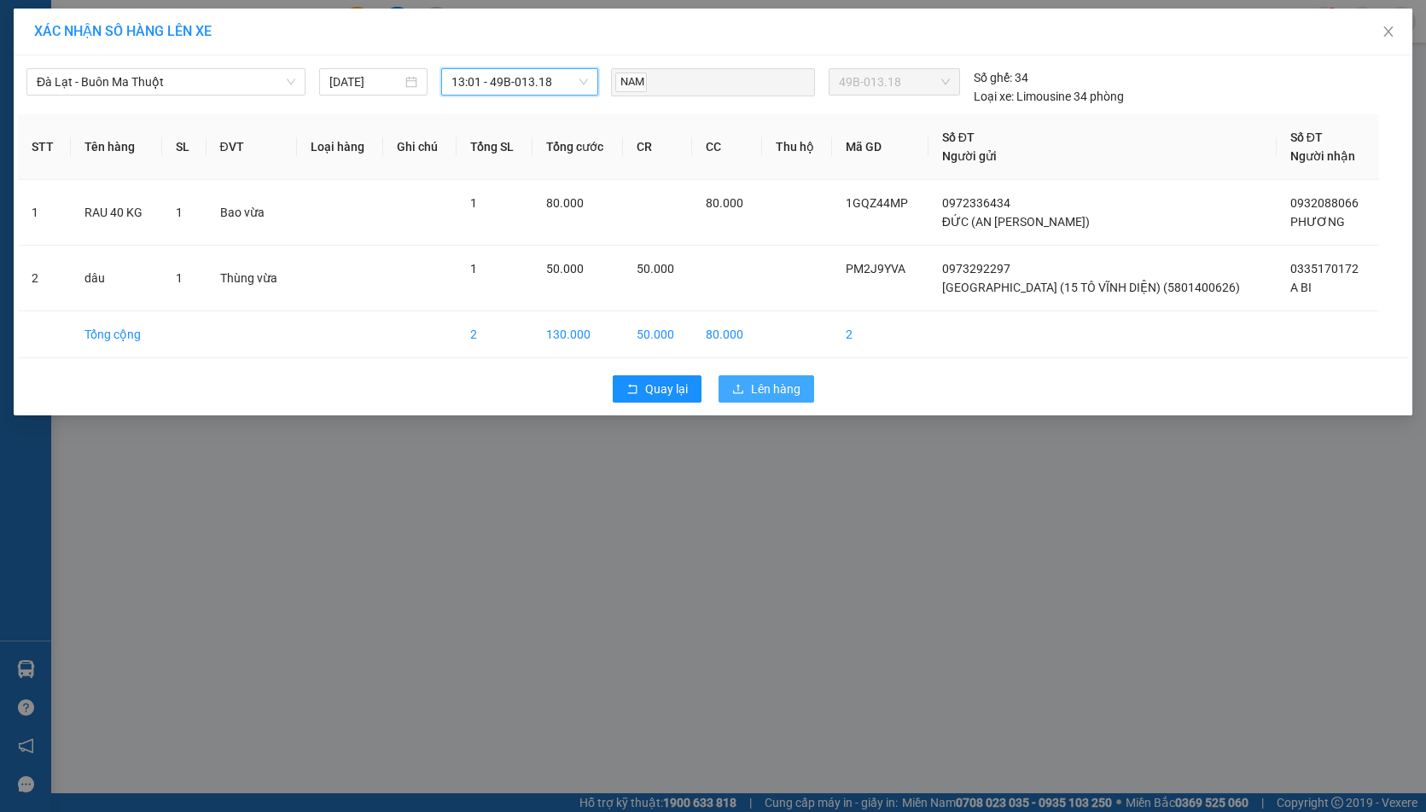
click at [757, 387] on span "Lên hàng" at bounding box center [775, 389] width 49 height 19
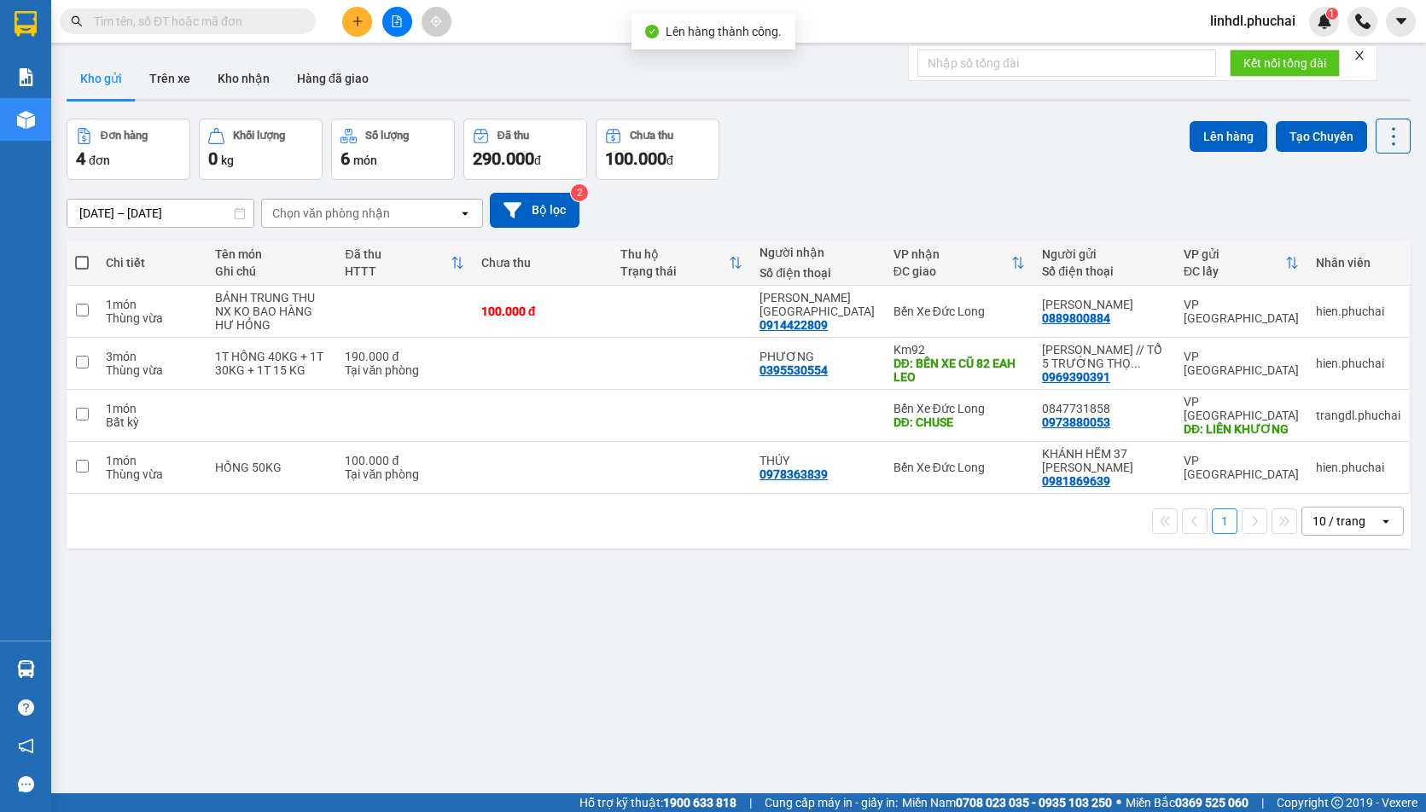
click at [393, 28] on button at bounding box center [397, 22] width 30 height 30
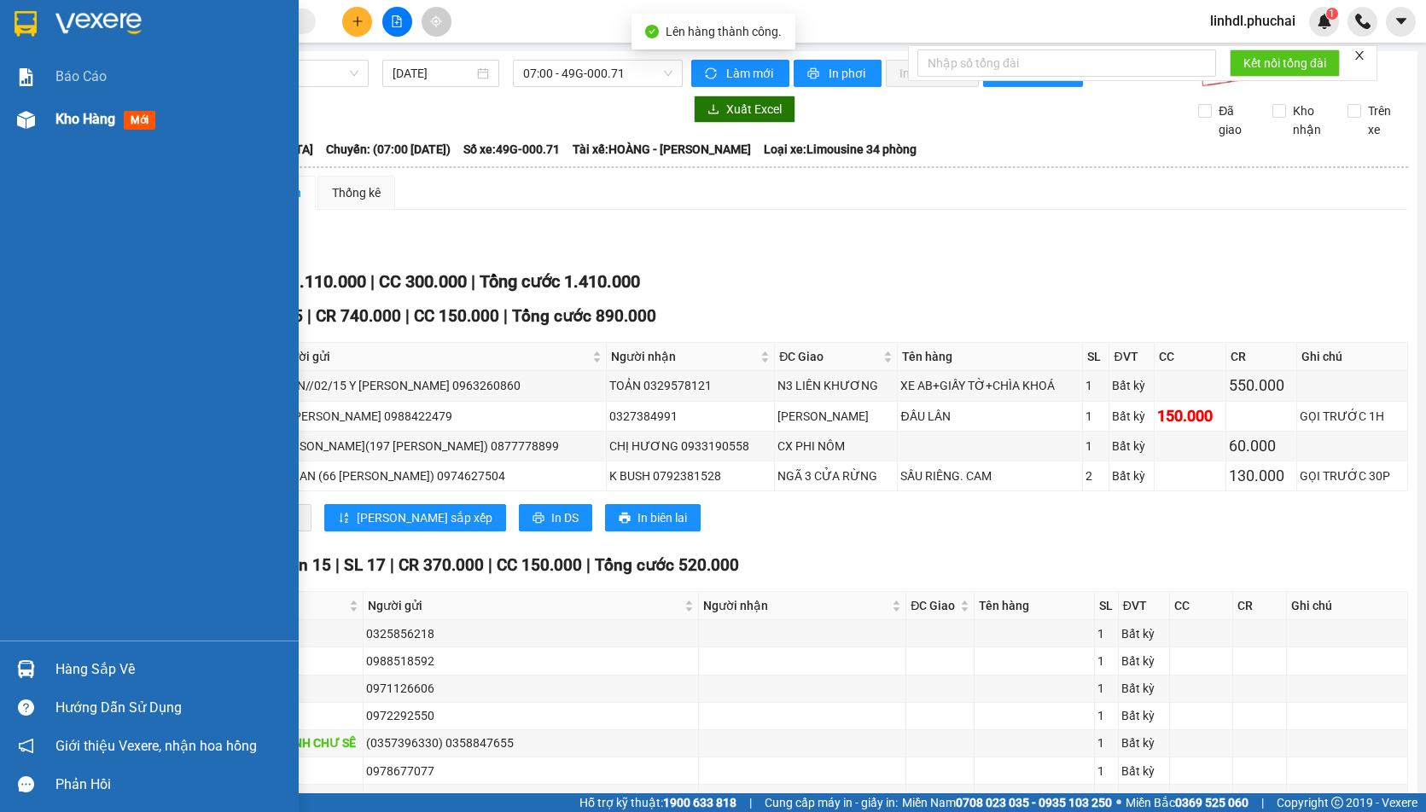
click at [43, 125] on div "Kho hàng mới" at bounding box center [149, 119] width 299 height 43
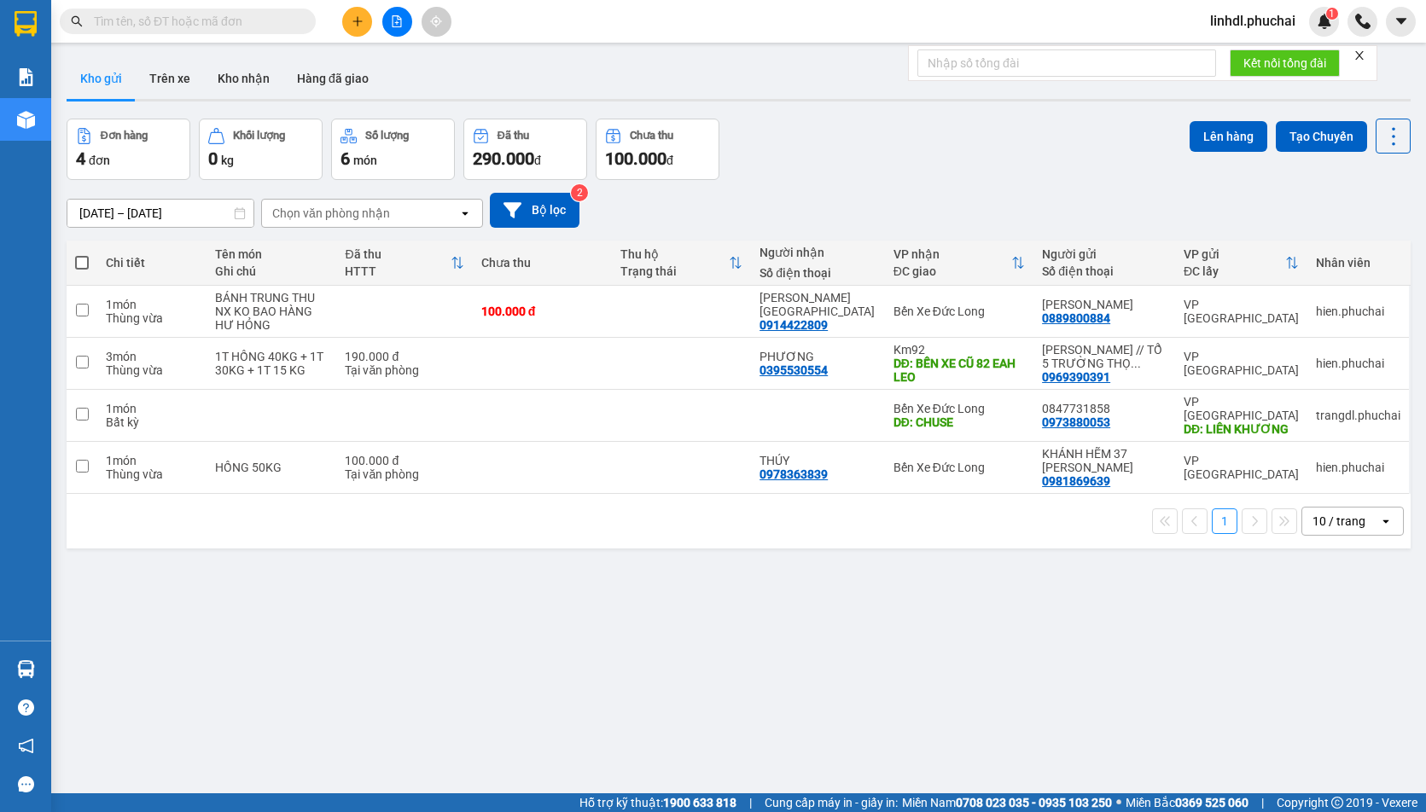
drag, startPoint x: 402, startPoint y: 21, endPoint x: 378, endPoint y: 37, distance: 28.4
click at [403, 21] on button at bounding box center [397, 22] width 30 height 30
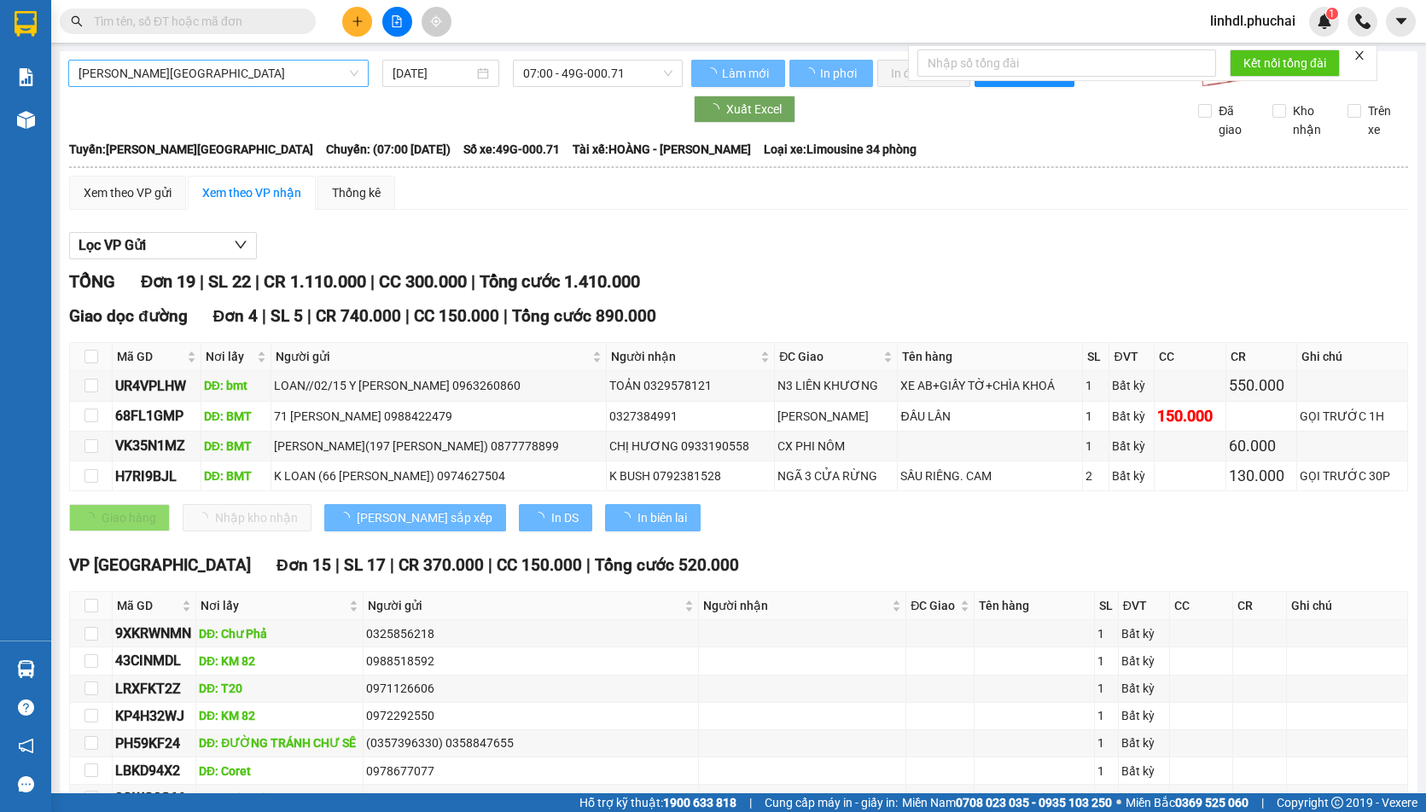
drag, startPoint x: 200, startPoint y: 73, endPoint x: 189, endPoint y: 79, distance: 13.0
click at [201, 73] on span "[PERSON_NAME][GEOGRAPHIC_DATA]" at bounding box center [218, 74] width 280 height 26
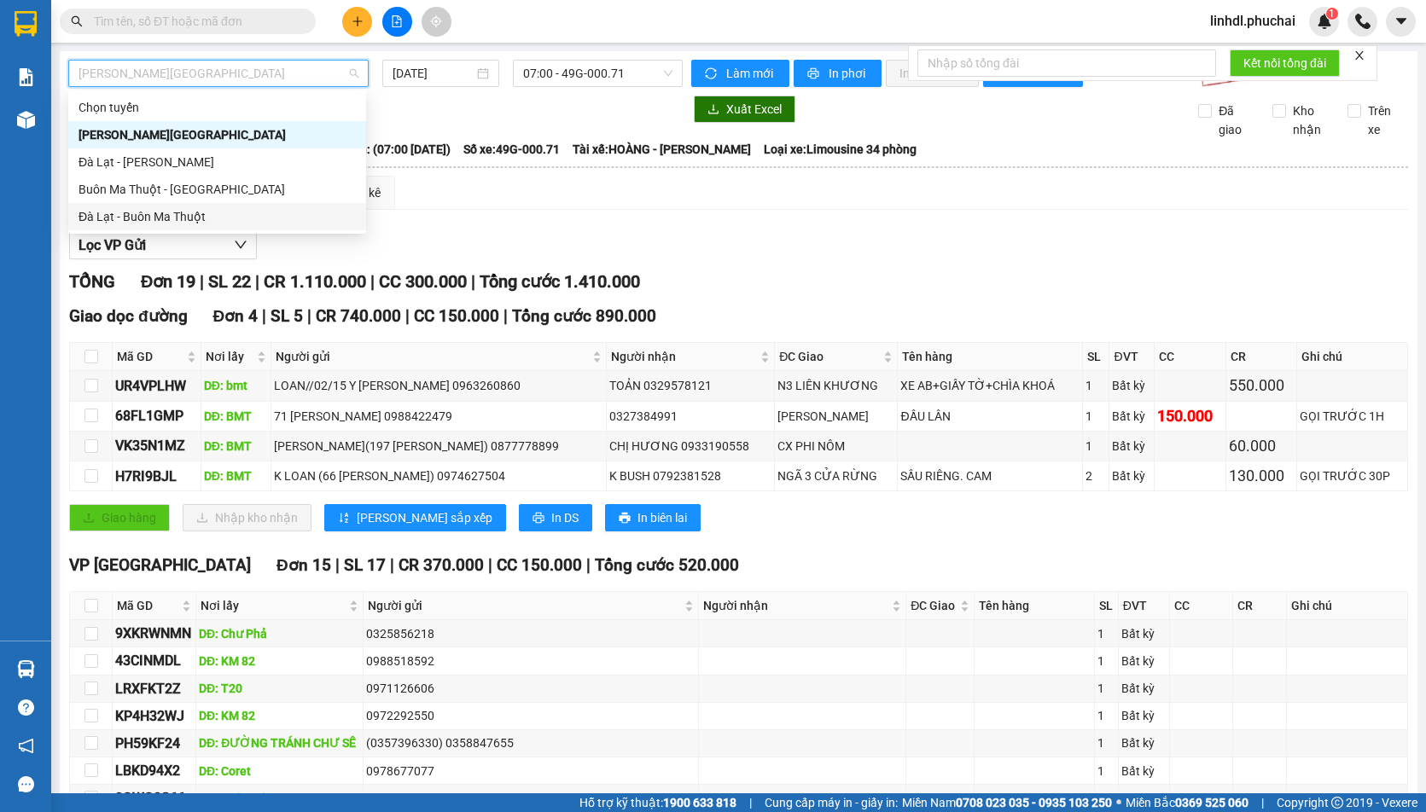
click at [129, 208] on div "Đà Lạt - Buôn Ma Thuột" at bounding box center [216, 216] width 277 height 19
type input "[DATE]"
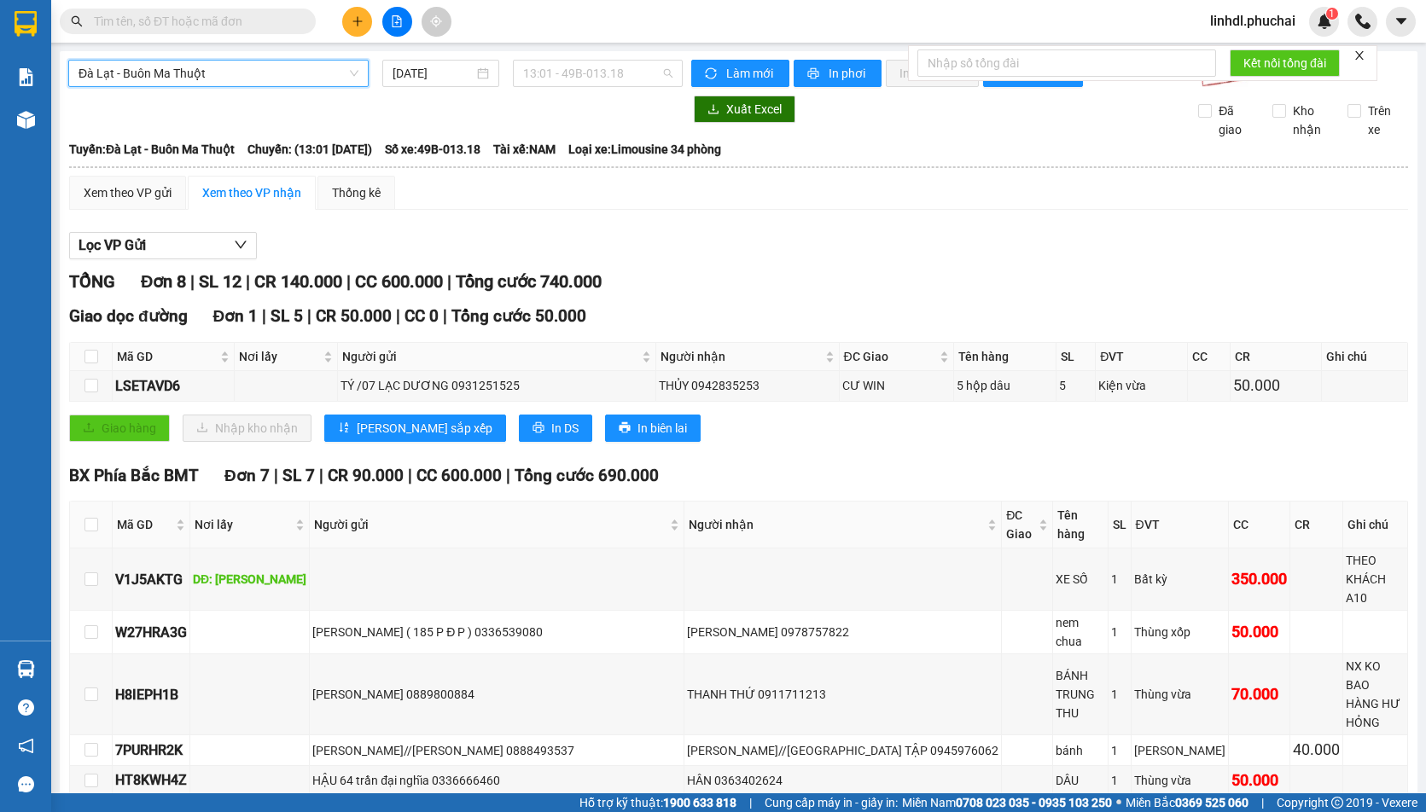
drag, startPoint x: 571, startPoint y: 79, endPoint x: 607, endPoint y: 90, distance: 37.5
click at [574, 79] on span "13:01 - 49B-013.18" at bounding box center [597, 74] width 149 height 26
drag, startPoint x: 591, startPoint y: 136, endPoint x: 727, endPoint y: 89, distance: 143.5
click at [590, 136] on div "13:01 - 49B-013.18" at bounding box center [585, 134] width 133 height 19
click at [741, 76] on span "Làm mới" at bounding box center [750, 73] width 49 height 19
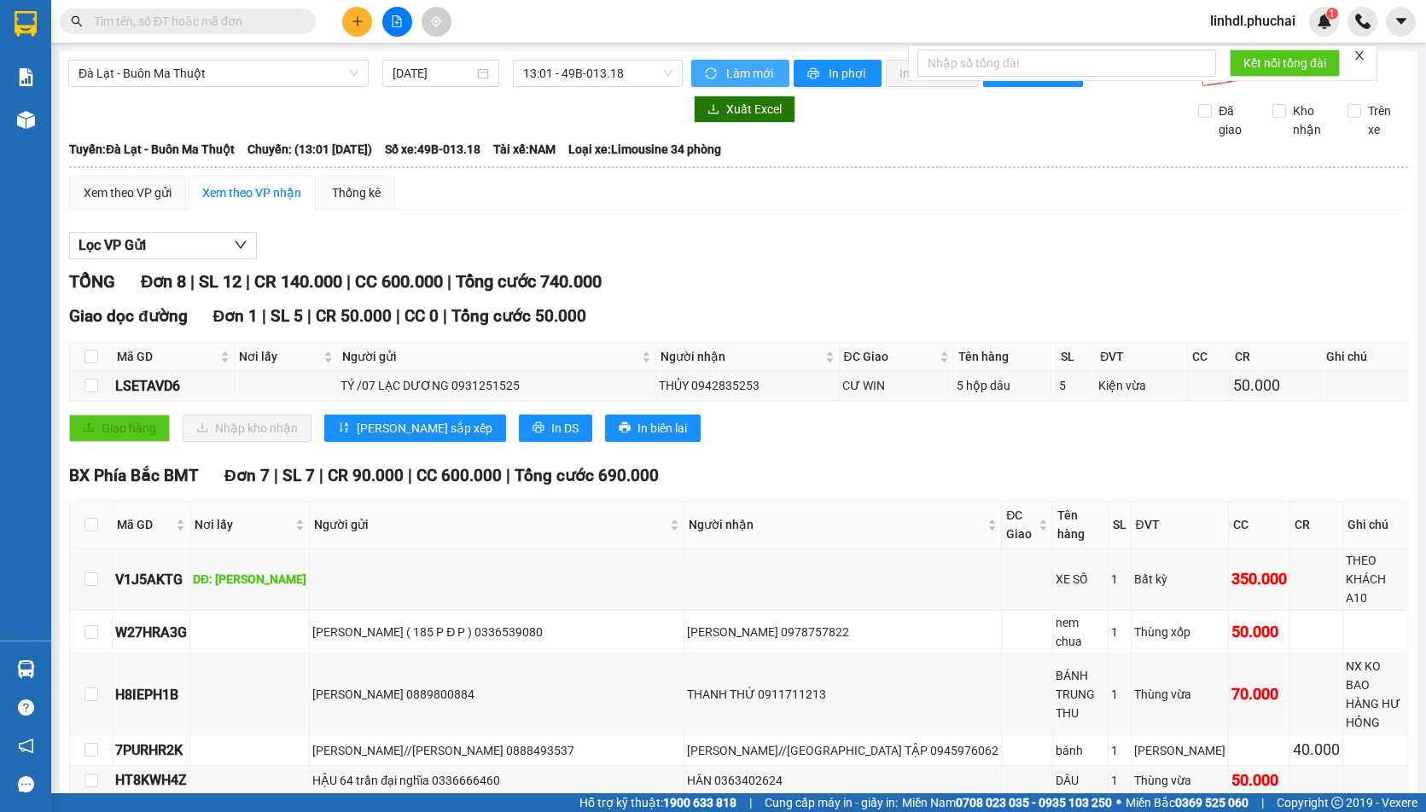
click at [741, 76] on span "Làm mới" at bounding box center [750, 73] width 49 height 19
click at [834, 65] on span "In phơi" at bounding box center [847, 73] width 39 height 19
click at [185, 71] on span "Đà Lạt - Buôn Ma Thuột" at bounding box center [218, 74] width 280 height 26
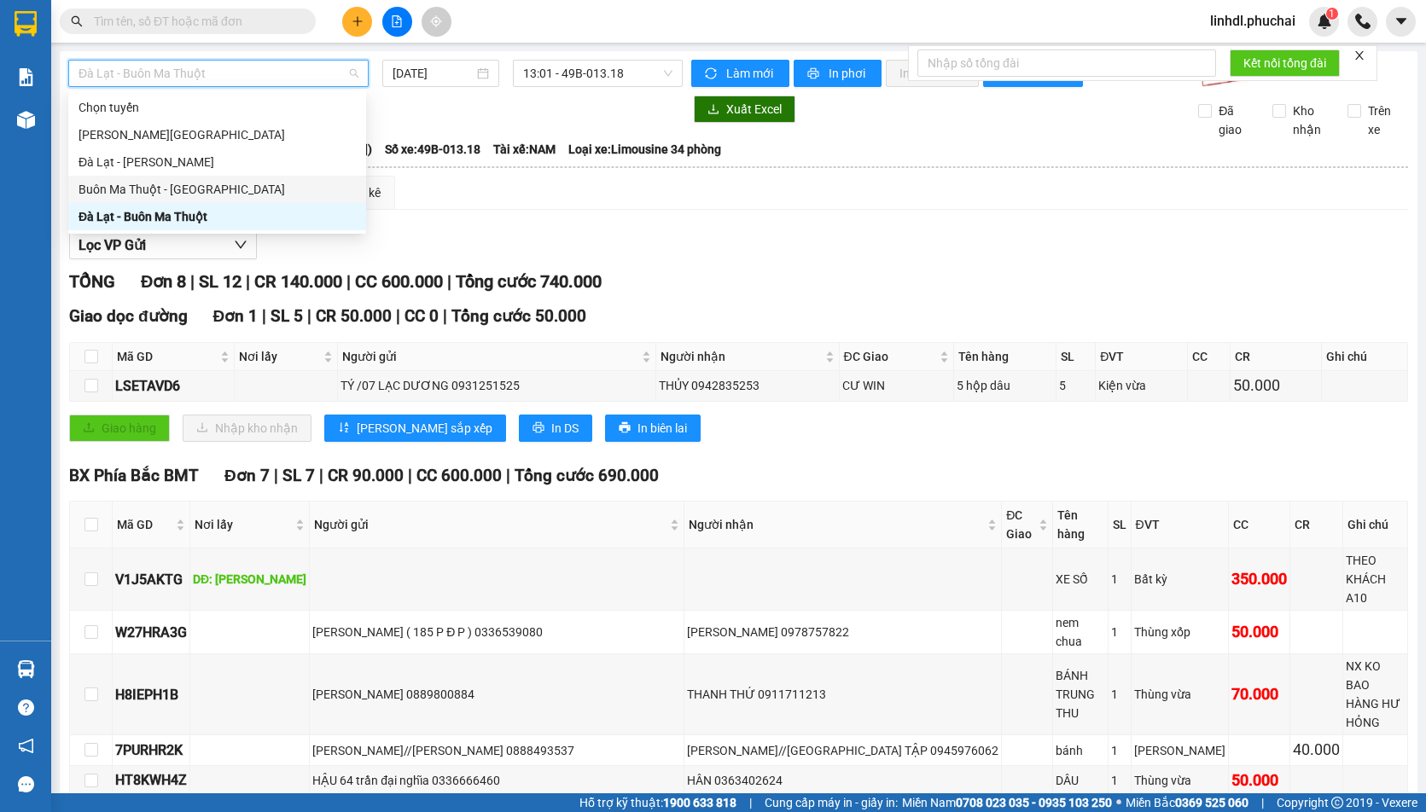
click at [166, 189] on div "Buôn Ma Thuột - [GEOGRAPHIC_DATA]" at bounding box center [216, 189] width 277 height 19
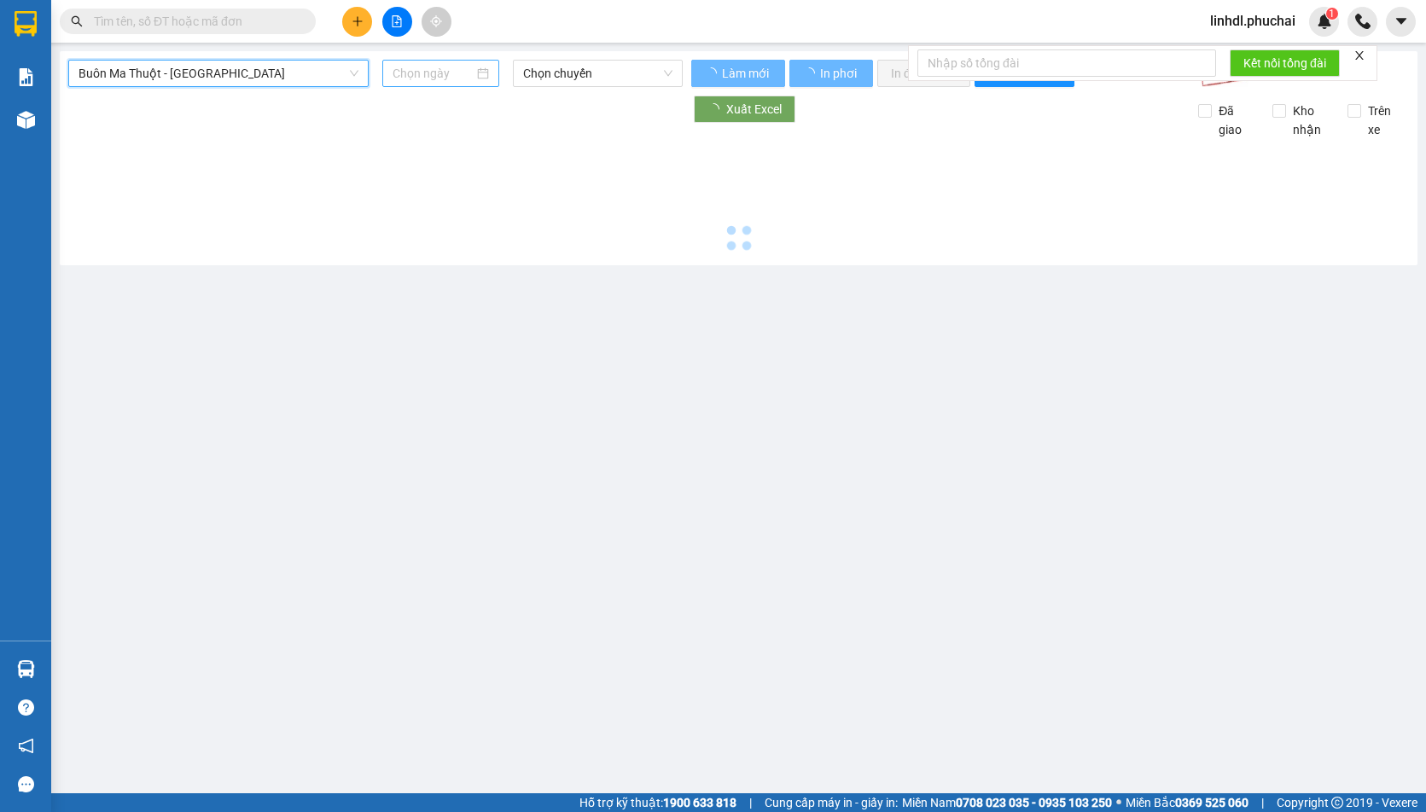
type input "[DATE]"
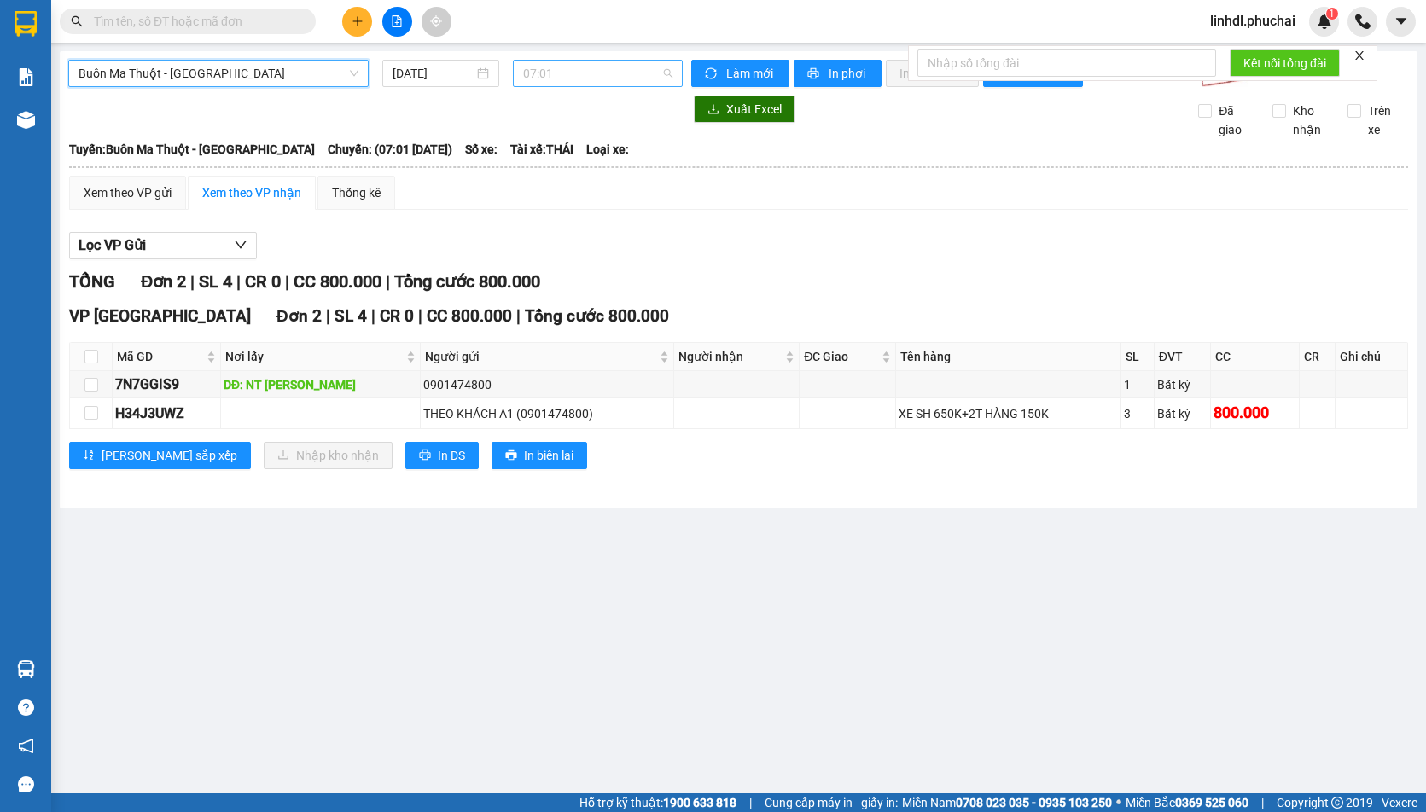
drag, startPoint x: 567, startPoint y: 78, endPoint x: 599, endPoint y: 135, distance: 65.7
click at [568, 78] on span "07:01" at bounding box center [597, 74] width 149 height 26
click at [955, 520] on main "Buôn Ma Thuột - [GEOGRAPHIC_DATA] [DATE] 07:01 Làm mới In phơi In đơn chọn Thốn…" at bounding box center [713, 396] width 1426 height 793
